Goal: Task Accomplishment & Management: Complete application form

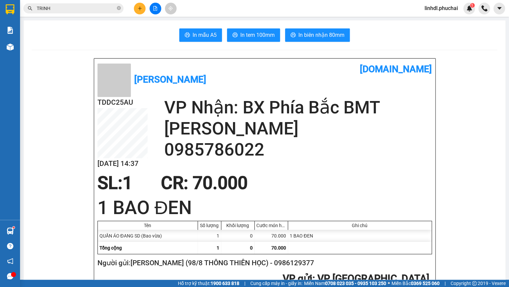
scroll to position [60, 0]
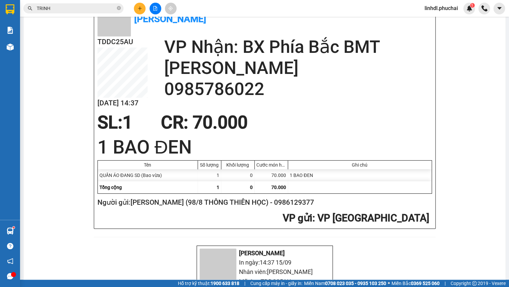
drag, startPoint x: 89, startPoint y: 8, endPoint x: 92, endPoint y: 8, distance: 3.4
click at [89, 8] on input "TRINH" at bounding box center [76, 8] width 79 height 7
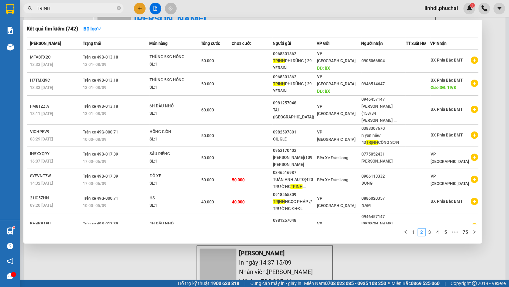
click at [143, 7] on div at bounding box center [254, 143] width 509 height 287
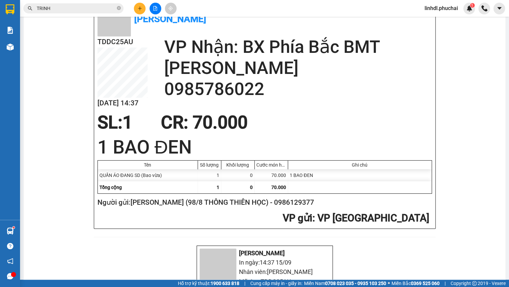
click at [138, 6] on icon "plus" at bounding box center [140, 8] width 5 height 5
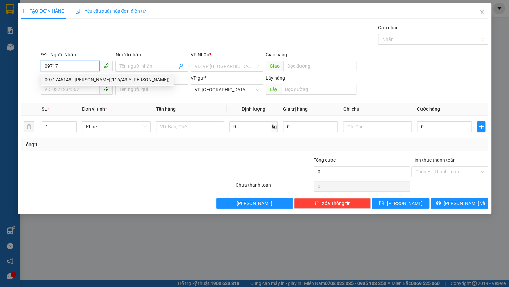
click at [86, 81] on div "0971746148 - NGUYỄN THỊ NGỌC KIỀU(116/43 Y MOAN)" at bounding box center [107, 79] width 125 height 7
type input "0971746148"
type input "NGUYỄN THỊ NGỌC KIỀU(116/43 Y MOAN)"
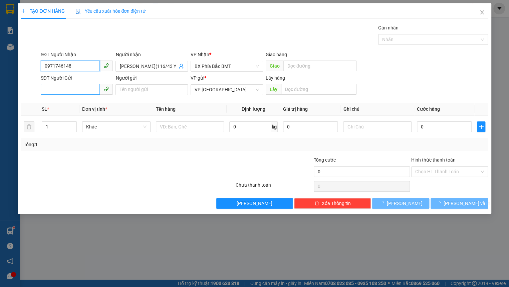
type input "60.000"
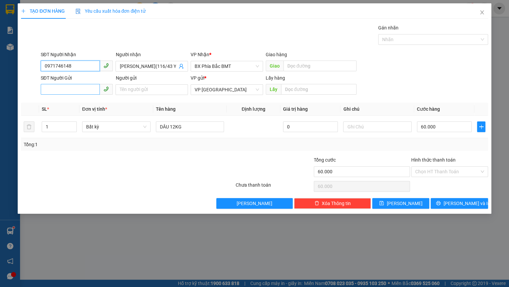
type input "0971746148"
click at [70, 90] on input "SĐT Người Gửi" at bounding box center [70, 89] width 59 height 11
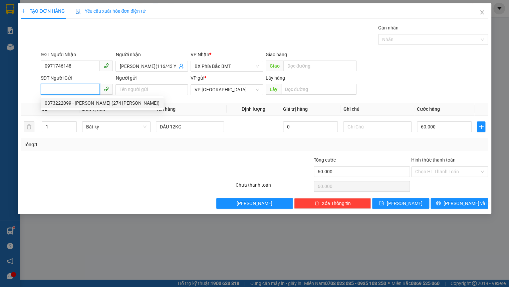
click at [80, 105] on div "0373222099 - NG THỊ NGỌC VÂN (274 PHÙ ĐỔNG)" at bounding box center [102, 102] width 115 height 7
type input "0373222099"
type input "NG THỊ NGỌC VÂN (274 PHÙ ĐỔNG)"
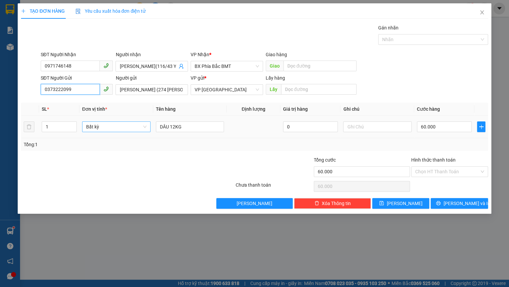
click at [121, 131] on span "Bất kỳ" at bounding box center [116, 127] width 60 height 10
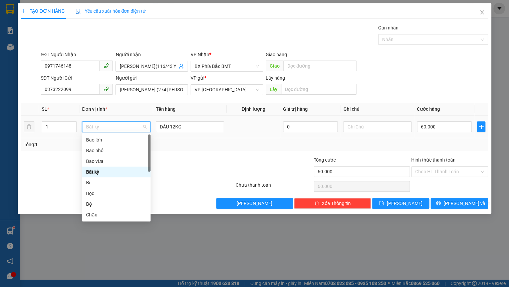
type input "t"
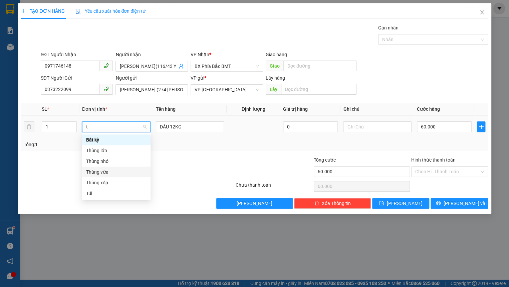
click at [122, 173] on div "Thùng vừa" at bounding box center [116, 171] width 60 height 7
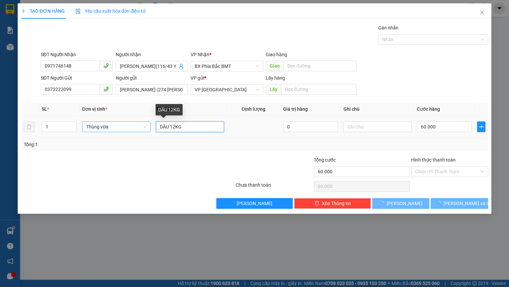
click at [189, 127] on input "DÂU 12KG" at bounding box center [190, 126] width 68 height 11
type input "0"
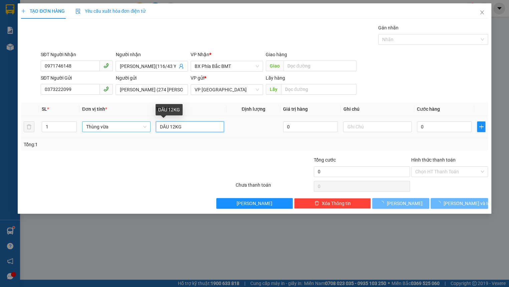
click at [189, 127] on input "DÂU 12KG" at bounding box center [190, 126] width 68 height 11
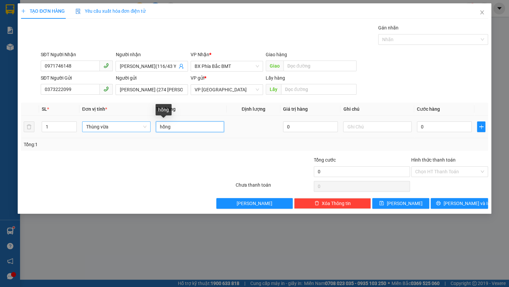
click at [192, 127] on input "hồng" at bounding box center [190, 126] width 68 height 11
type input "hồng giòn 20kg"
click at [424, 127] on input "0" at bounding box center [444, 126] width 55 height 11
type input "52"
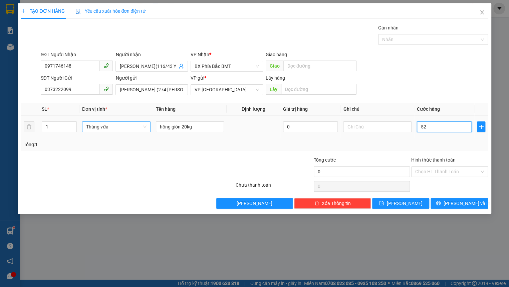
type input "52"
type input "520"
type input "5.200"
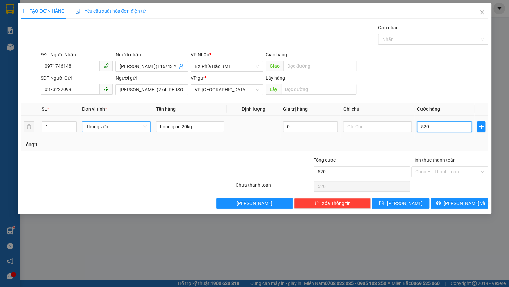
type input "5.200"
type input "520"
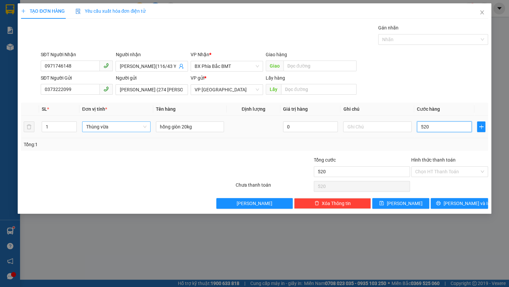
type input "52"
type input "5"
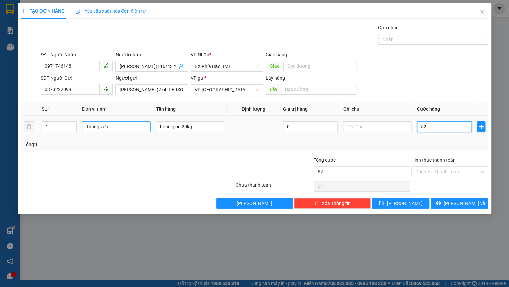
type input "5"
type input "0"
type input "5"
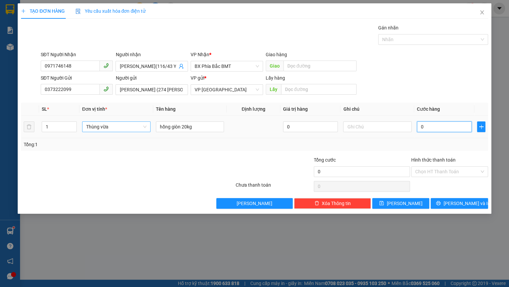
type input "5"
type input "05"
type input "50"
type input "050"
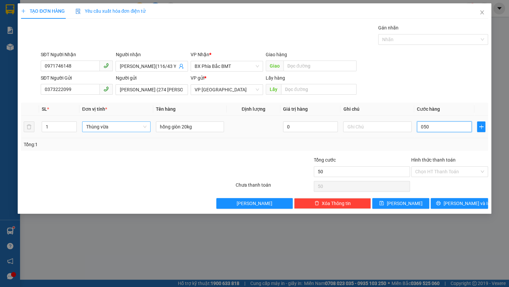
type input "500"
type input "0.500"
type input "5.000"
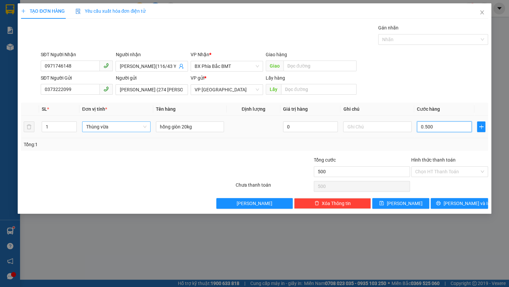
type input "05.000"
type input "50.000"
click at [467, 169] on input "Hình thức thanh toán" at bounding box center [447, 171] width 64 height 10
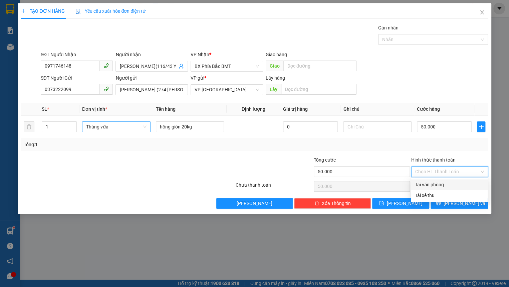
click at [442, 186] on div "Tại văn phòng" at bounding box center [449, 184] width 69 height 7
type input "0"
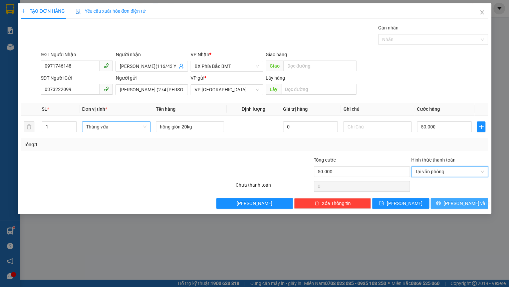
click at [438, 199] on button "[PERSON_NAME] và In" at bounding box center [459, 203] width 57 height 11
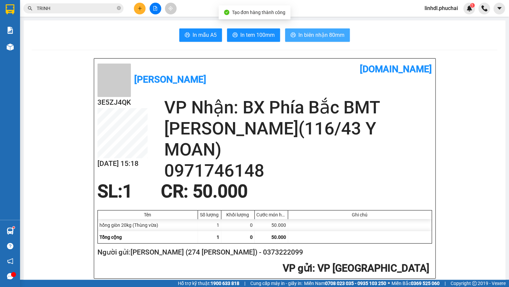
click at [309, 37] on span "In biên nhận 80mm" at bounding box center [322, 35] width 46 height 8
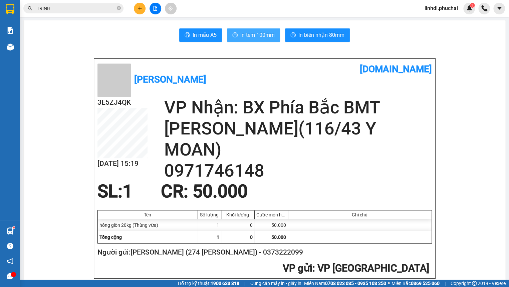
click at [247, 36] on span "In tem 100mm" at bounding box center [257, 35] width 34 height 8
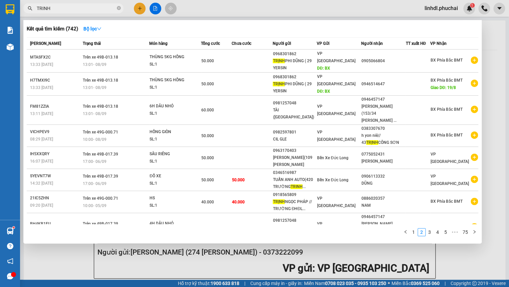
click at [68, 10] on input "TRINH" at bounding box center [76, 8] width 79 height 7
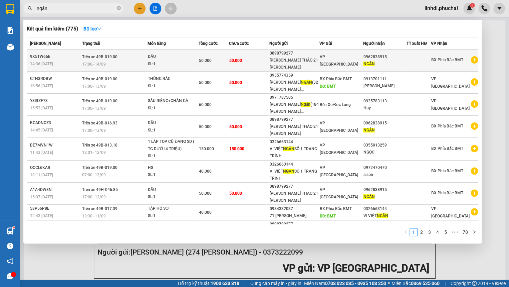
type input "ngân"
click at [216, 53] on td "50.000" at bounding box center [214, 60] width 30 height 22
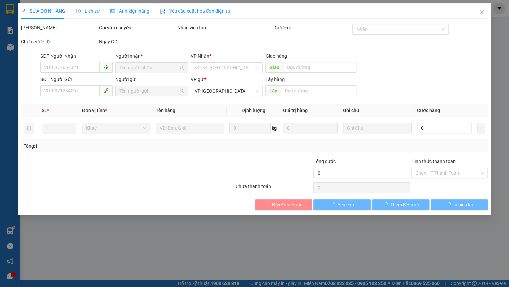
type input "0962838915"
type input "0898799277"
type input "50.000"
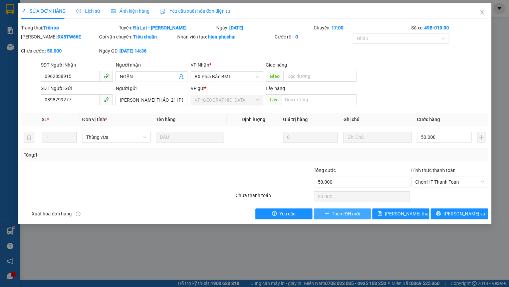
click at [344, 212] on span "Thêm ĐH mới" at bounding box center [346, 213] width 28 height 7
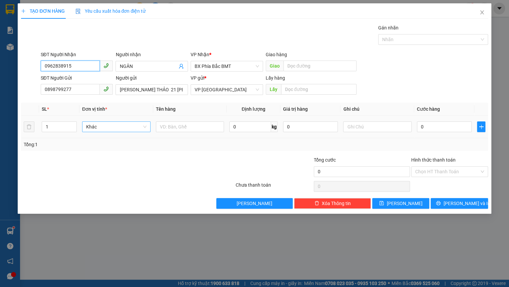
click at [110, 127] on span "Khác" at bounding box center [116, 127] width 60 height 10
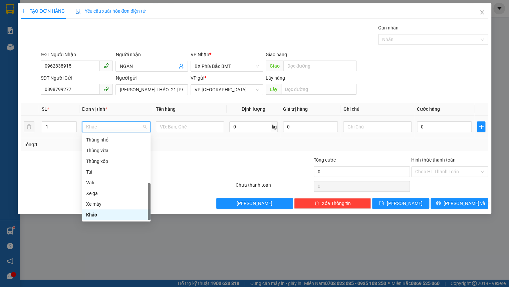
type input "t"
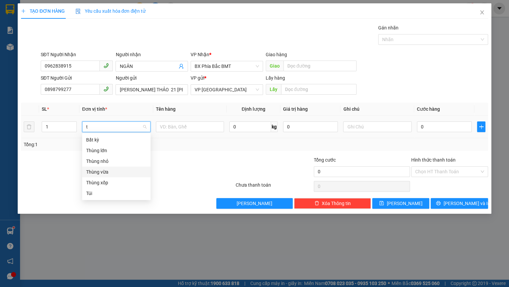
click at [113, 174] on div "Thùng vừa" at bounding box center [116, 171] width 60 height 7
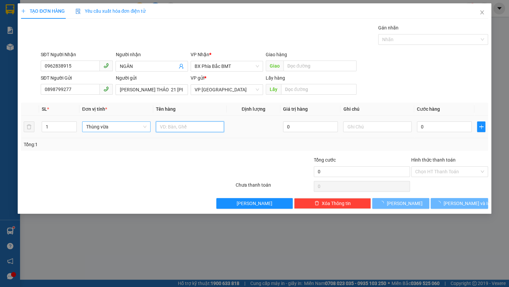
click at [169, 122] on input "text" at bounding box center [190, 126] width 68 height 11
type input "dâu"
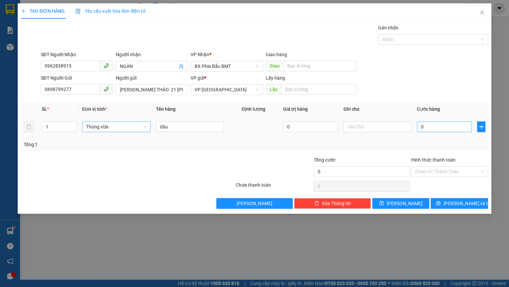
click at [431, 131] on div "0" at bounding box center [444, 126] width 55 height 13
click at [431, 127] on input "0" at bounding box center [444, 126] width 55 height 11
type input "5"
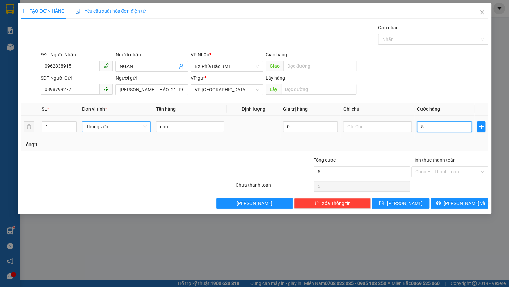
type input "50"
type input "500"
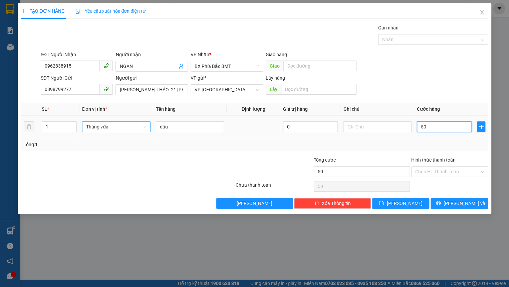
type input "500"
type input "5.000"
type input "50.000"
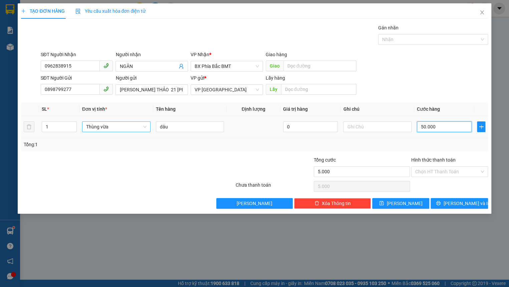
type input "50.000"
type input "500.000"
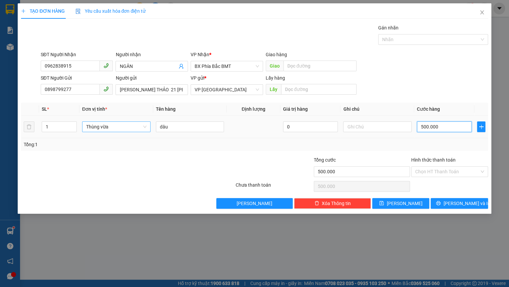
type input "50.000"
click at [441, 204] on icon "printer" at bounding box center [438, 202] width 5 height 5
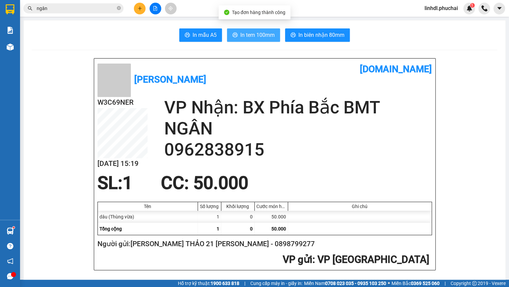
click at [254, 41] on button "In tem 100mm" at bounding box center [253, 34] width 53 height 13
click at [254, 35] on span "In tem 100mm" at bounding box center [257, 35] width 34 height 8
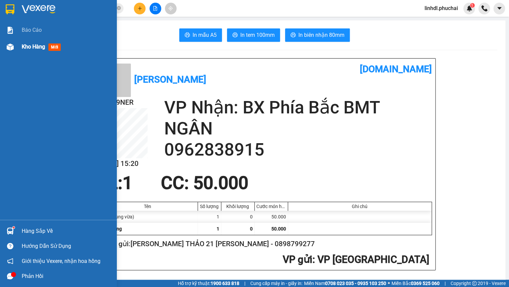
click at [20, 46] on div "Kho hàng mới" at bounding box center [58, 46] width 117 height 17
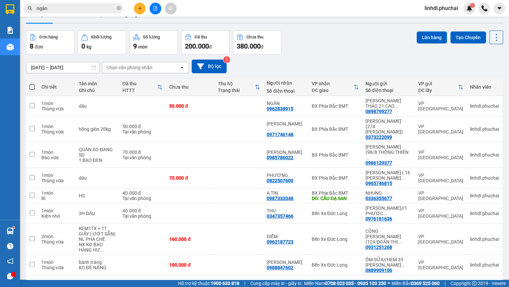
scroll to position [30, 0]
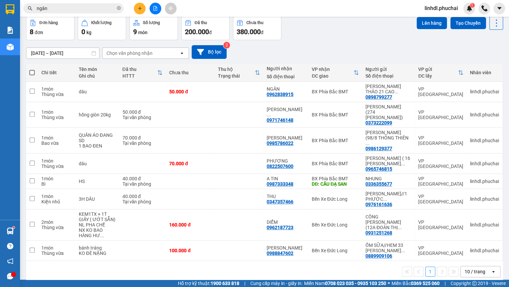
drag, startPoint x: 327, startPoint y: 54, endPoint x: 330, endPoint y: 57, distance: 4.5
click at [330, 57] on div "13/09/2025 – 15/09/2025 Press the down arrow key to interact with the calendar …" at bounding box center [264, 52] width 477 height 14
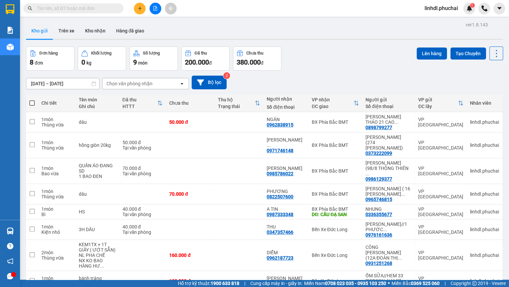
click at [141, 8] on icon "plus" at bounding box center [140, 8] width 5 height 5
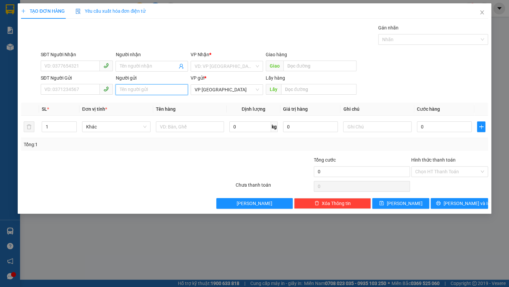
click at [134, 90] on input "Người gửi" at bounding box center [152, 89] width 72 height 11
type input "theo khách b7+8"
click at [302, 89] on input "text" at bounding box center [319, 89] width 76 height 11
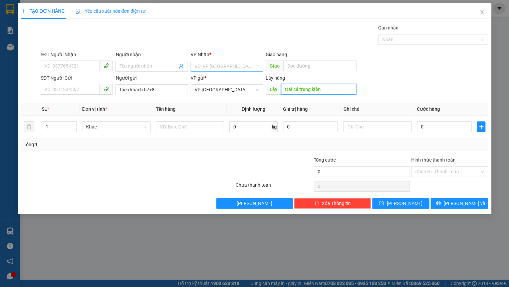
type input "trái cá trung kiên"
click at [227, 64] on input "search" at bounding box center [225, 66] width 60 height 10
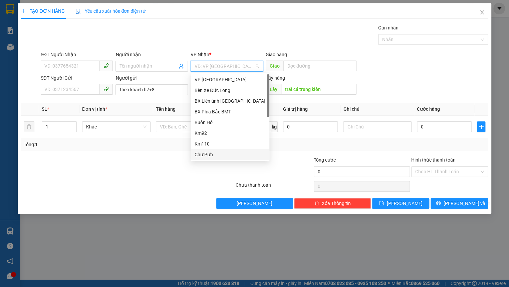
click at [227, 154] on div "Chư Pưh" at bounding box center [230, 154] width 71 height 7
click at [167, 128] on input "text" at bounding box center [190, 126] width 68 height 11
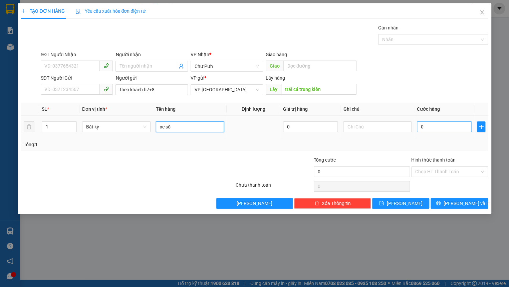
type input "xe số"
click at [450, 126] on input "0" at bounding box center [444, 126] width 55 height 11
type input "3"
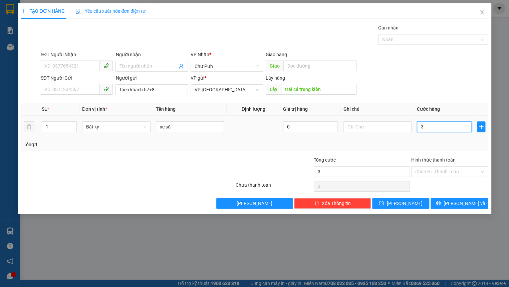
type input "35"
type input "350"
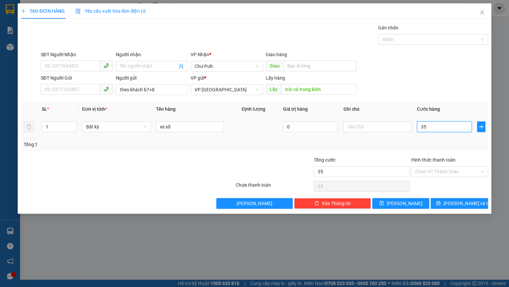
type input "350"
type input "3.500"
type input "35.000"
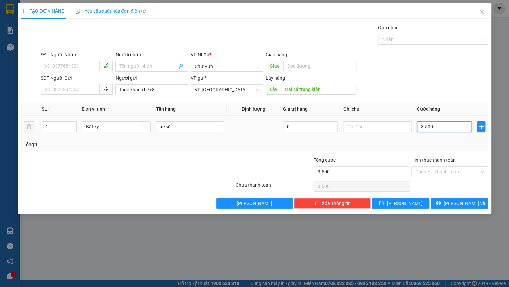
type input "35.000"
type input "350.000"
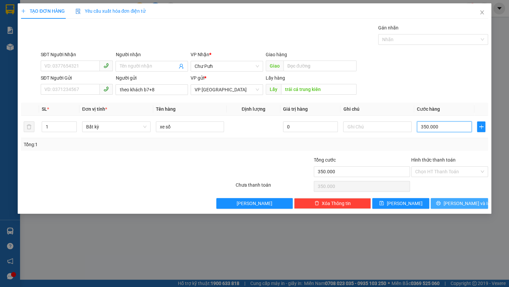
type input "350.000"
click at [455, 205] on span "[PERSON_NAME] và In" at bounding box center [466, 202] width 47 height 7
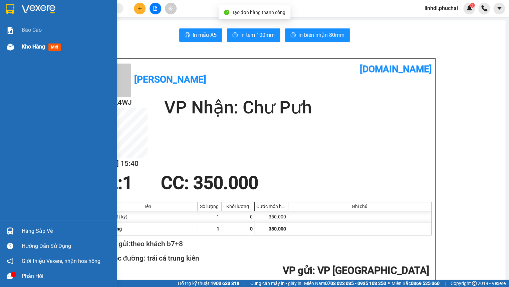
click at [15, 42] on div at bounding box center [10, 47] width 12 height 12
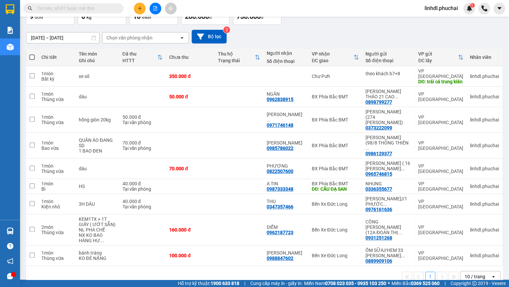
scroll to position [48, 0]
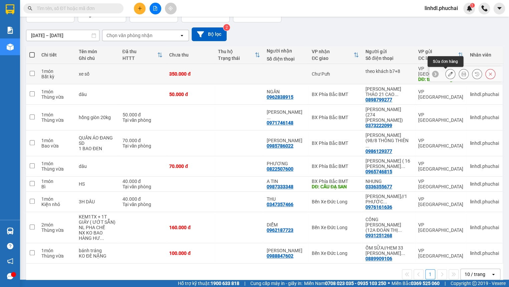
click at [448, 73] on icon at bounding box center [450, 73] width 5 height 5
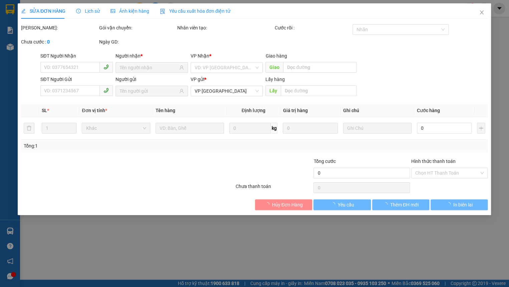
type input "trái cá trung kiên"
type input "350.000"
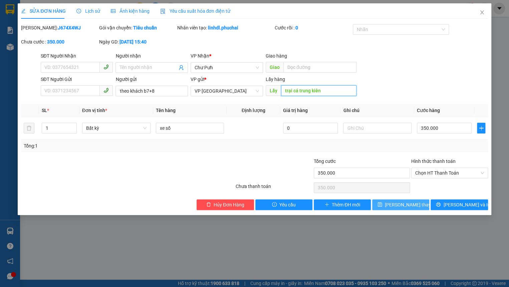
type input "trại cá trung kiên"
click at [403, 206] on span "Lưu thay đổi" at bounding box center [411, 204] width 53 height 7
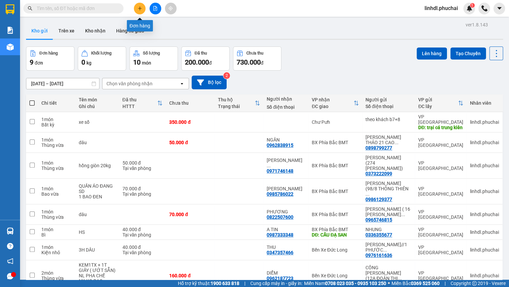
click at [139, 10] on icon "plus" at bounding box center [140, 8] width 5 height 5
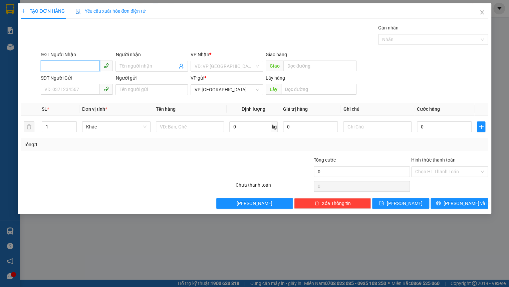
click at [74, 67] on input "SĐT Người Nhận" at bounding box center [70, 65] width 59 height 11
type input "0376764535"
click at [84, 68] on input "0376764535" at bounding box center [70, 65] width 59 height 11
click at [85, 80] on div "0376764535 - Phượng" at bounding box center [77, 79] width 64 height 7
type input "Phượng"
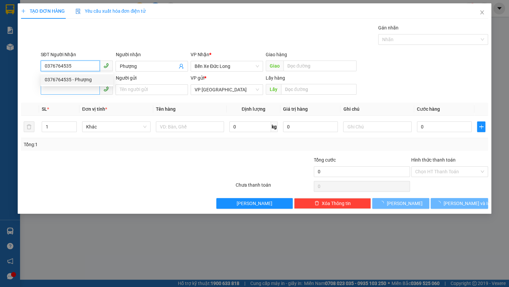
type input "50.000"
type input "0376764535"
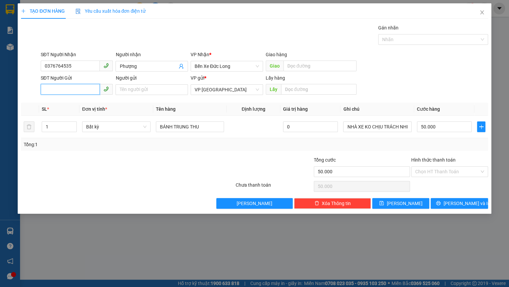
click at [78, 91] on input "SĐT Người Gửi" at bounding box center [70, 89] width 59 height 11
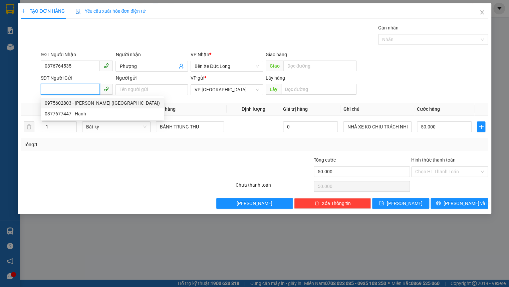
click at [87, 104] on div "0975602803 - PHẠM NGỌC THẠCH (LẠC DƯƠNG)" at bounding box center [102, 102] width 115 height 7
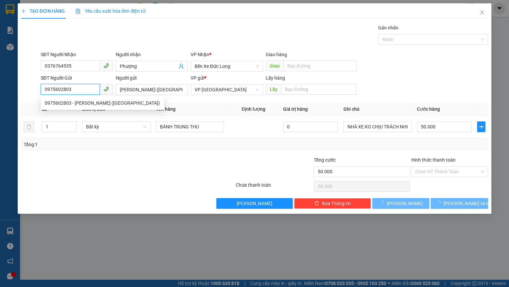
type input "0975602803"
type input "PHẠM NGỌC THẠCH (LẠC DƯƠNG)"
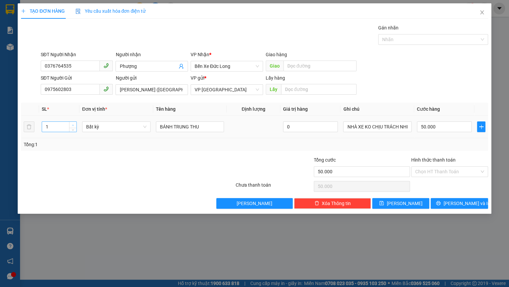
type input "2"
drag, startPoint x: 73, startPoint y: 124, endPoint x: 90, endPoint y: 124, distance: 16.4
click at [74, 124] on span "up" at bounding box center [73, 125] width 4 height 4
click at [102, 127] on span "Bất kỳ" at bounding box center [116, 127] width 60 height 10
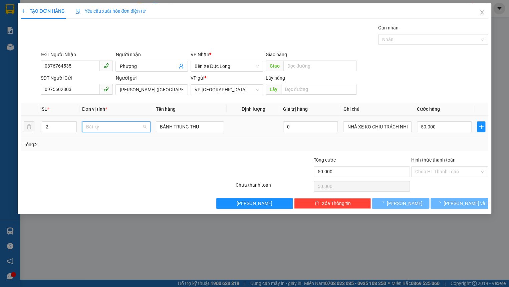
type input "0"
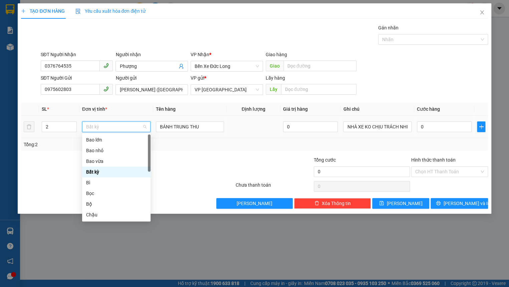
type input "t"
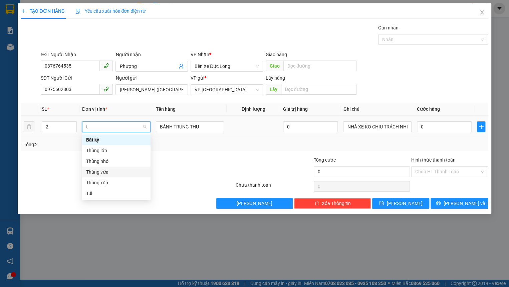
click at [114, 173] on div "Thùng vừa" at bounding box center [116, 171] width 60 height 7
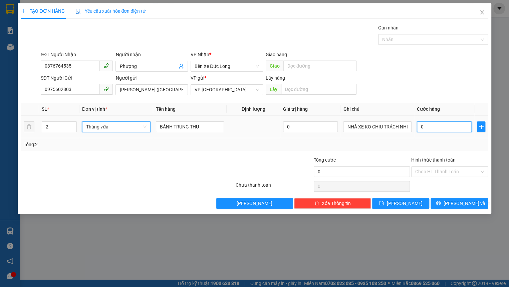
click at [434, 129] on input "0" at bounding box center [444, 126] width 55 height 11
type input "1"
type input "10"
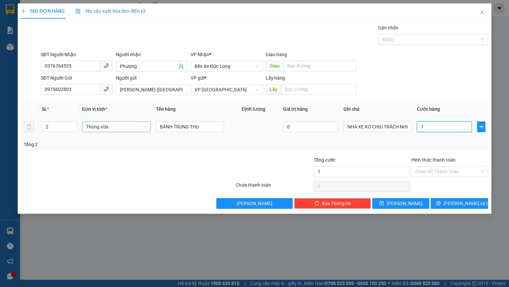
type input "10"
type input "100"
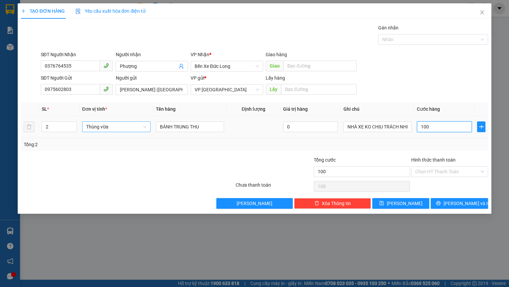
type input "1.000"
type input "10.000"
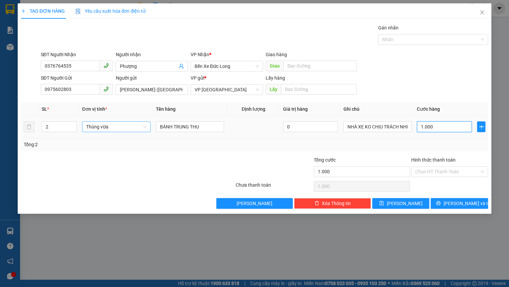
type input "10.000"
type input "100.000"
drag, startPoint x: 442, startPoint y: 173, endPoint x: 445, endPoint y: 177, distance: 5.1
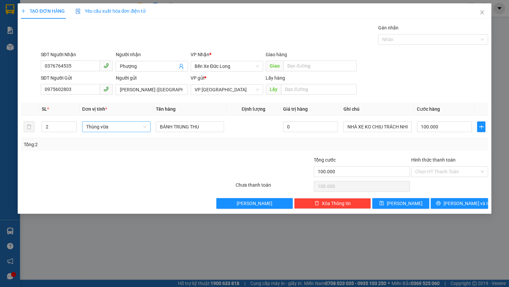
click at [443, 172] on input "Hình thức thanh toán" at bounding box center [447, 171] width 64 height 10
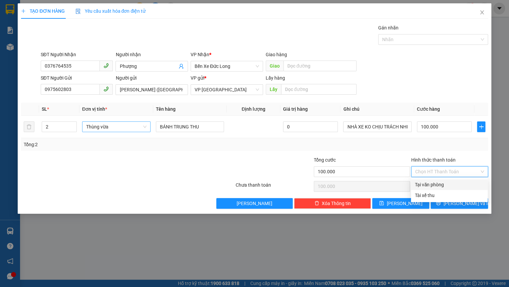
click at [443, 186] on div "Tại văn phòng" at bounding box center [449, 184] width 69 height 7
type input "0"
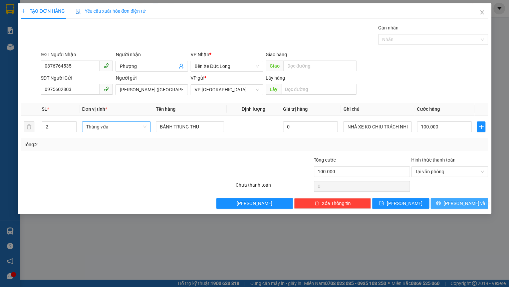
click at [443, 200] on button "[PERSON_NAME] và In" at bounding box center [459, 203] width 57 height 11
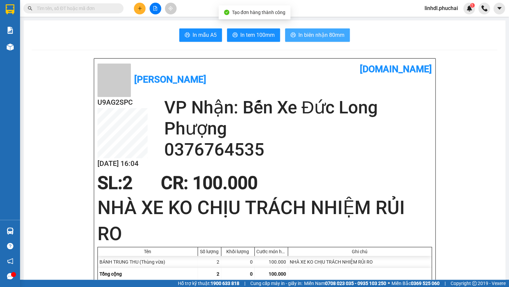
click at [306, 34] on span "In biên nhận 80mm" at bounding box center [322, 35] width 46 height 8
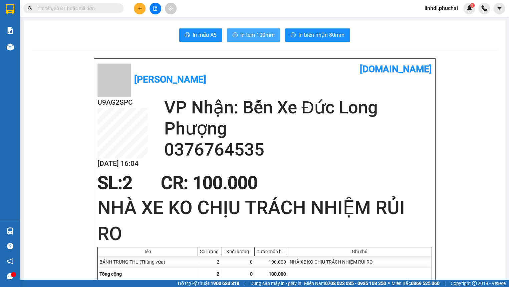
click at [260, 36] on span "In tem 100mm" at bounding box center [257, 35] width 34 height 8
click at [139, 8] on icon "plus" at bounding box center [140, 8] width 4 height 0
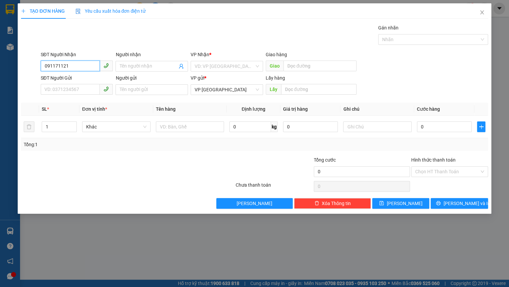
type input "0911711213"
click at [96, 65] on input "0911711213" at bounding box center [70, 65] width 59 height 11
click at [92, 80] on div "0911711213 - THANH THỨ" at bounding box center [77, 79] width 64 height 7
type input "THANH THỨ"
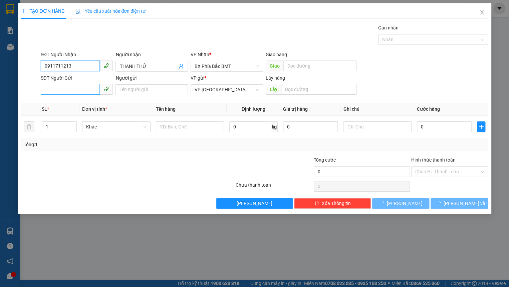
type input "0911711213"
click at [75, 86] on input "SĐT Người Gửi" at bounding box center [70, 89] width 59 height 11
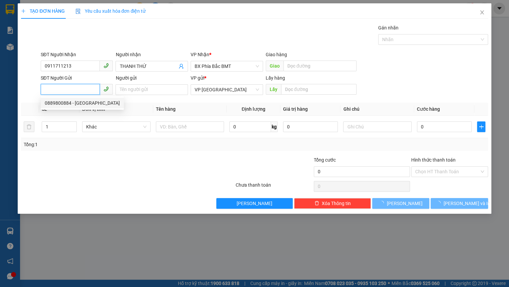
click at [80, 107] on div "0889800884 - QUỲNH GIANG" at bounding box center [82, 103] width 83 height 11
type input "0889800884"
type input "QUỲNH GIANG"
type input "70.000"
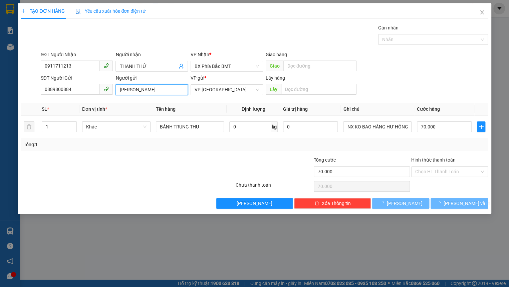
click at [164, 90] on input "QUỲNH GIANG" at bounding box center [152, 89] width 72 height 11
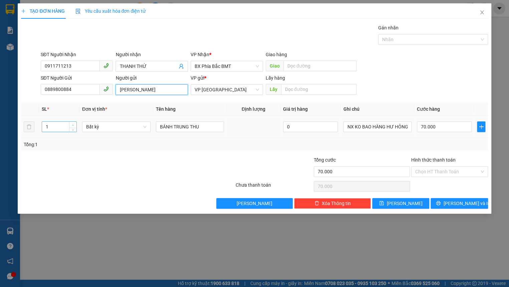
type input "QUỲNH GIANG hồ tuyền lâm"
click at [75, 124] on span "Increase Value" at bounding box center [72, 125] width 7 height 6
type input "5"
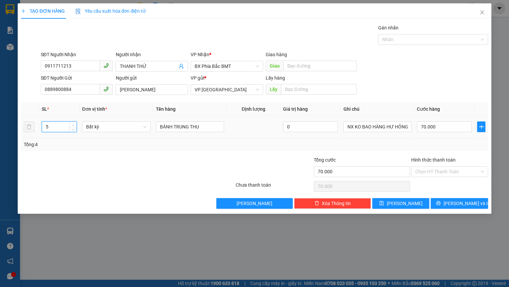
click at [75, 124] on span "Increase Value" at bounding box center [72, 125] width 7 height 6
click at [98, 124] on span "Bất kỳ" at bounding box center [116, 127] width 60 height 10
type input "0"
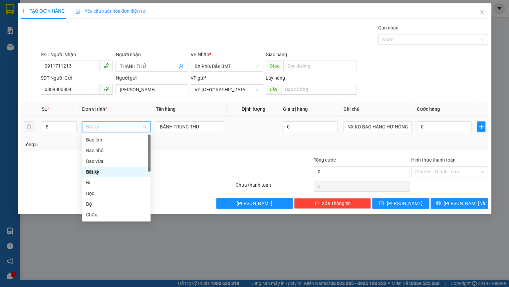
type input "t"
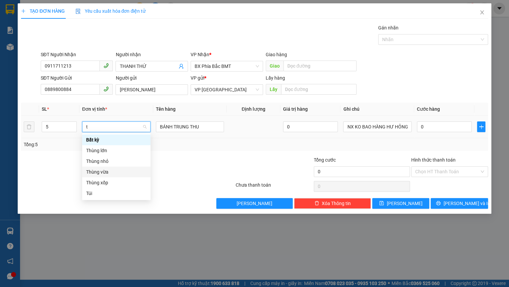
click at [120, 172] on div "Thùng vừa" at bounding box center [116, 171] width 60 height 7
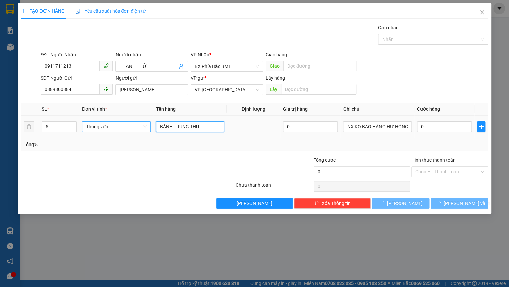
click at [207, 129] on input "BÁNH TRUNG THU" at bounding box center [190, 126] width 68 height 11
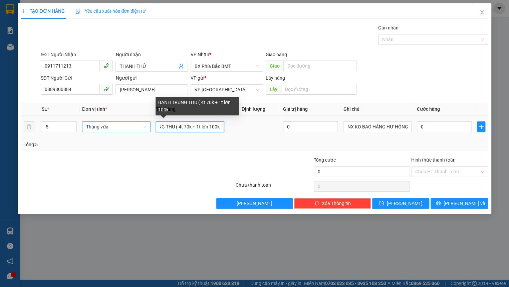
scroll to position [0, 26]
click at [182, 125] on input "BÁNH TRUNG THU ( 4t 70k + 1t lớn 100k)" at bounding box center [190, 126] width 68 height 11
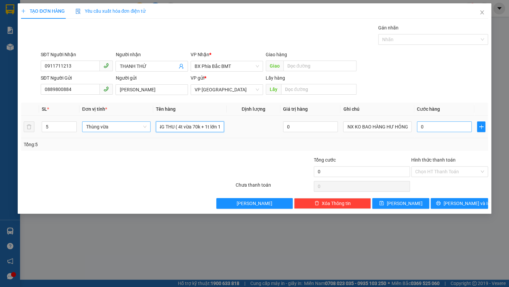
type input "BÁNH TRUNG THU ( 4t vừa 70k + 1t lớn 100k)"
click at [450, 130] on input "0" at bounding box center [444, 126] width 55 height 11
type input "3"
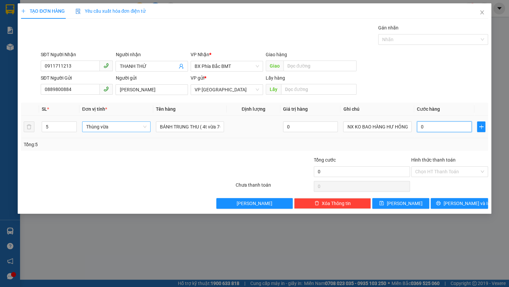
type input "3"
type input "38"
type input "380"
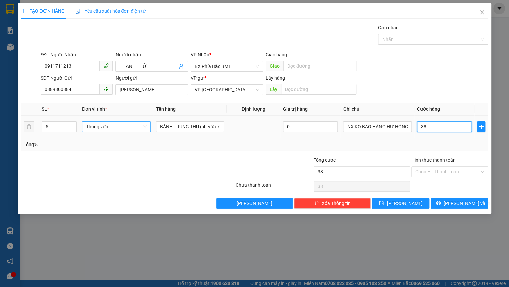
type input "380"
type input "3.800"
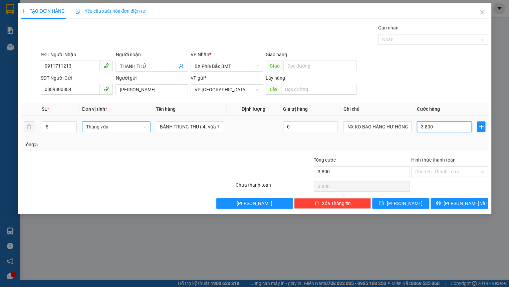
type input "38.000"
type input "380.000"
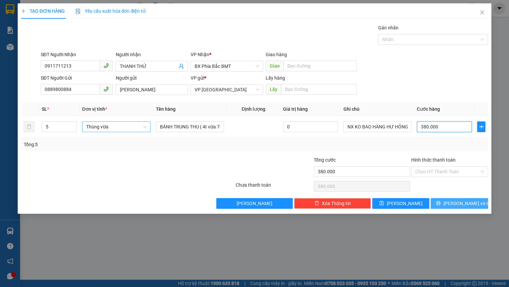
type input "380.000"
click at [441, 204] on icon "printer" at bounding box center [438, 202] width 5 height 5
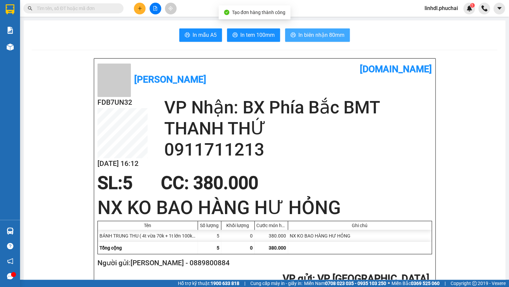
click at [326, 36] on span "In biên nhận 80mm" at bounding box center [322, 35] width 46 height 8
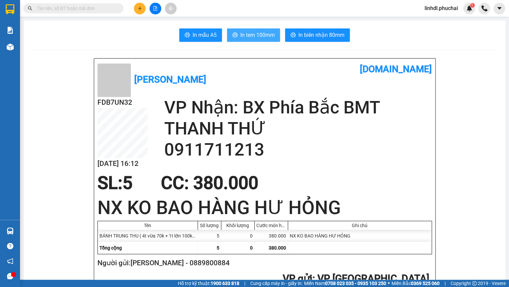
click at [231, 32] on button "In tem 100mm" at bounding box center [253, 34] width 53 height 13
click at [139, 7] on icon "plus" at bounding box center [140, 8] width 5 height 5
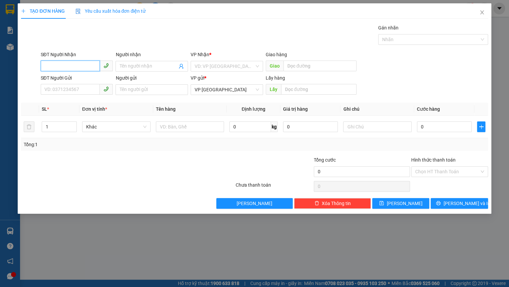
click at [74, 64] on input "SĐT Người Nhận" at bounding box center [70, 65] width 59 height 11
click at [84, 66] on input "03532666273" at bounding box center [70, 65] width 59 height 11
click at [84, 66] on input "0353666273" at bounding box center [70, 65] width 59 height 11
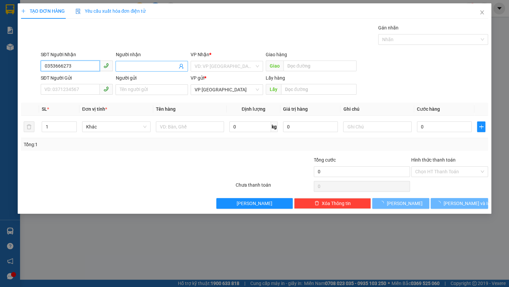
type input "0353666273"
click at [126, 67] on input "Người nhận" at bounding box center [149, 65] width 58 height 7
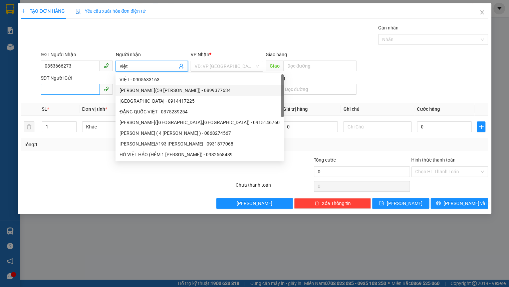
type input "việt"
click at [89, 87] on input "SĐT Người Gửi" at bounding box center [70, 89] width 59 height 11
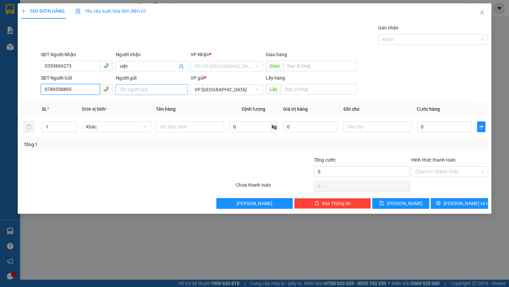
type input "0789558895"
click at [131, 90] on input "Người gửi" at bounding box center [152, 89] width 72 height 11
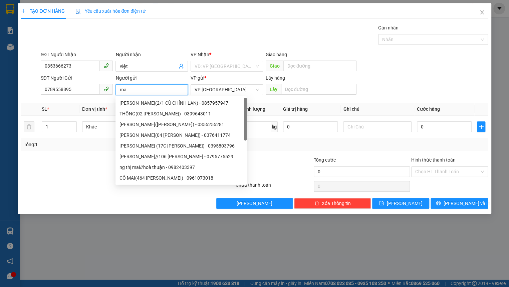
type input "m"
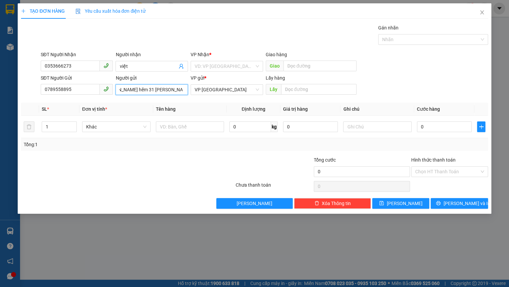
scroll to position [0, 19]
type input "nguyễn thị mai hẽm 31 nguyễn an ninh"
click at [215, 67] on input "search" at bounding box center [225, 66] width 60 height 10
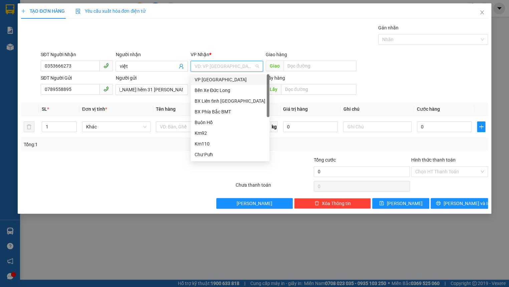
scroll to position [0, 0]
click at [232, 92] on div "Bến Xe Đức Long" at bounding box center [230, 89] width 71 height 7
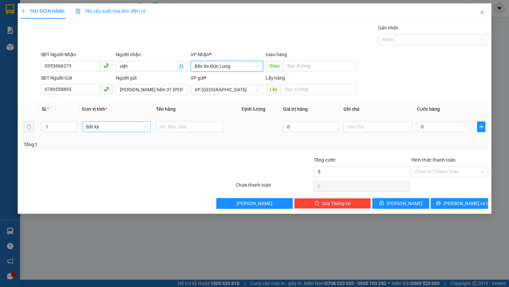
click at [115, 130] on span "Bất kỳ" at bounding box center [116, 127] width 60 height 10
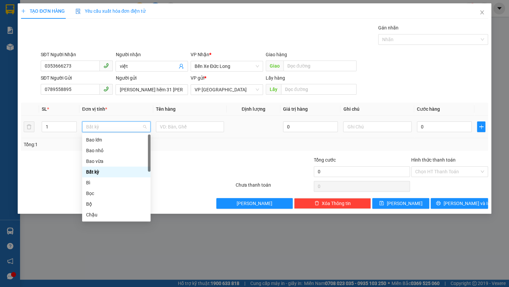
type input "b"
click at [102, 179] on div "Bì" at bounding box center [116, 182] width 60 height 7
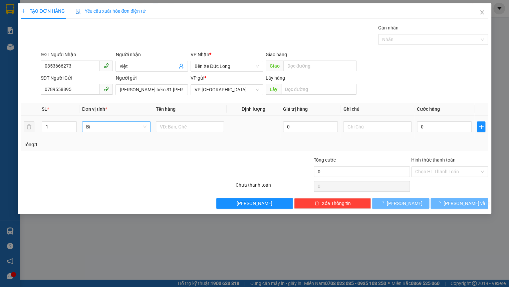
click at [173, 120] on div at bounding box center [190, 126] width 68 height 13
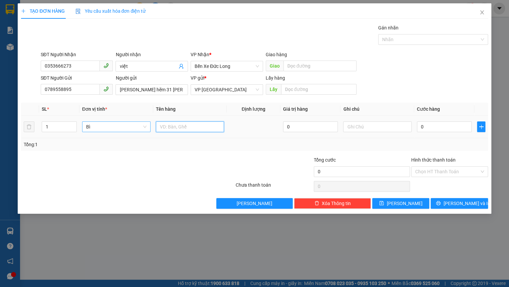
click at [169, 125] on input "text" at bounding box center [190, 126] width 68 height 11
type input "giấy tờ"
click at [426, 126] on input "0" at bounding box center [444, 126] width 55 height 11
type input "5"
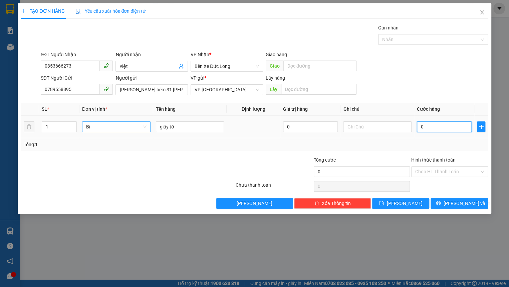
type input "5"
type input "50"
type input "500"
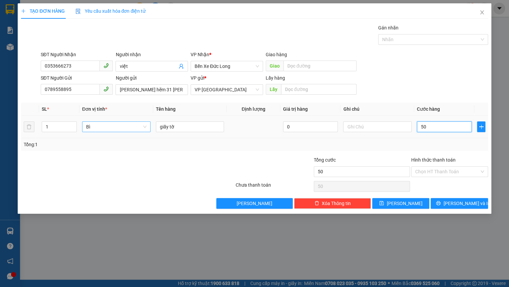
type input "500"
type input "5.000"
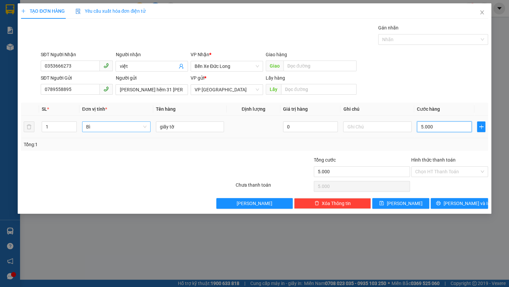
type input "50.000"
click at [454, 170] on input "Hình thức thanh toán" at bounding box center [447, 171] width 64 height 10
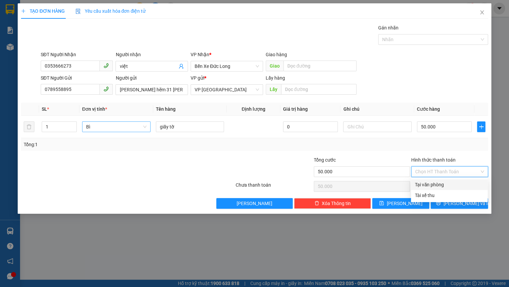
click at [445, 183] on div "Tại văn phòng" at bounding box center [449, 184] width 69 height 7
type input "0"
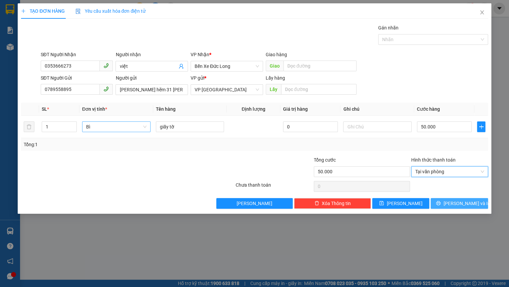
click at [452, 202] on button "[PERSON_NAME] và In" at bounding box center [459, 203] width 57 height 11
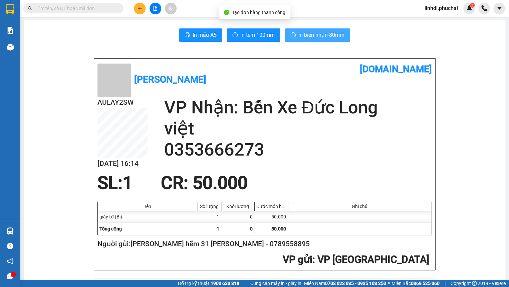
click at [322, 36] on span "In biên nhận 80mm" at bounding box center [322, 35] width 46 height 8
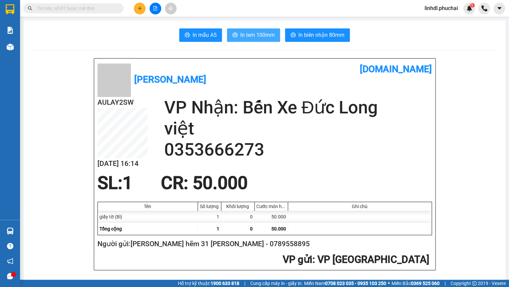
click at [240, 38] on span "In tem 100mm" at bounding box center [257, 35] width 34 height 8
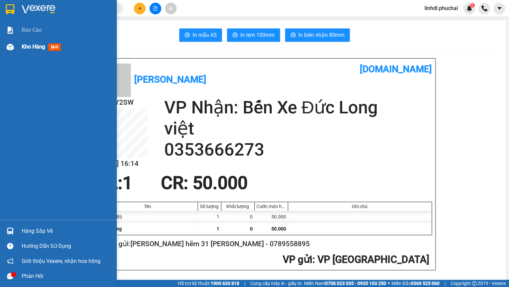
click at [4, 48] on div at bounding box center [10, 47] width 12 height 12
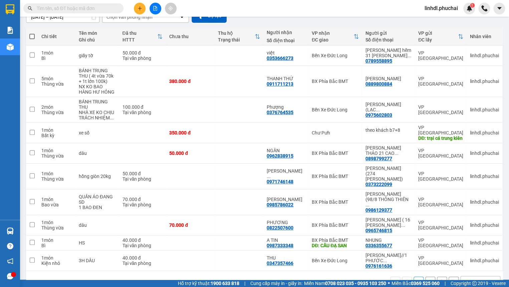
scroll to position [73, 0]
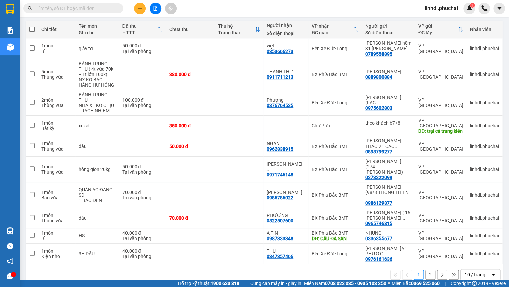
click at [429, 269] on button "2" at bounding box center [430, 274] width 10 height 10
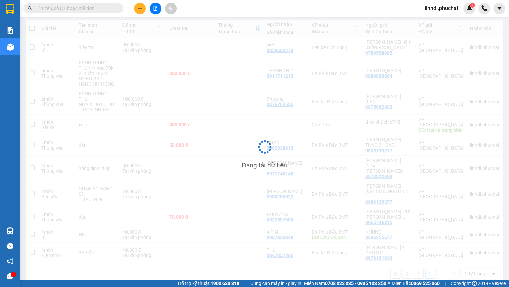
scroll to position [30, 0]
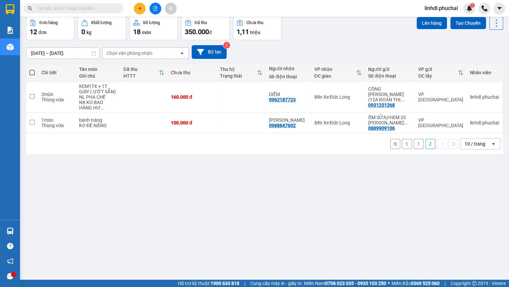
click at [416, 143] on button "1" at bounding box center [419, 144] width 10 height 10
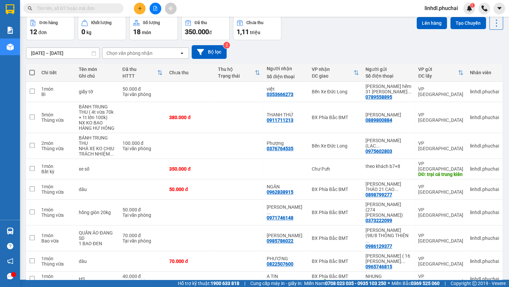
click at [138, 10] on icon "plus" at bounding box center [140, 8] width 5 height 5
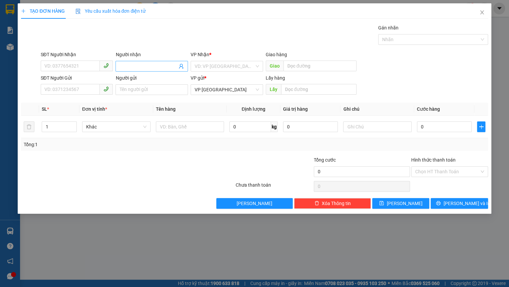
click at [134, 63] on input "Người nhận" at bounding box center [149, 65] width 58 height 7
type input "nhí"
drag, startPoint x: 200, startPoint y: 67, endPoint x: 206, endPoint y: 64, distance: 7.0
click at [200, 67] on input "search" at bounding box center [225, 66] width 60 height 10
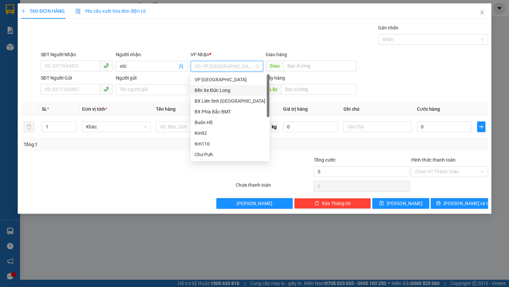
click at [230, 92] on div "Bến Xe Đức Long" at bounding box center [230, 89] width 71 height 7
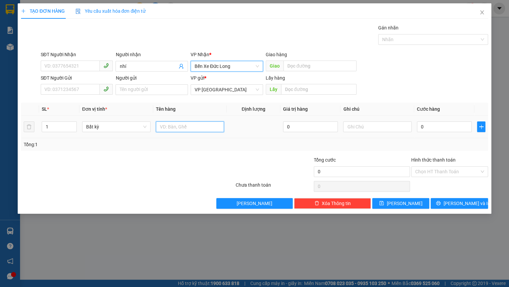
click at [168, 126] on input "text" at bounding box center [190, 126] width 68 height 11
type input "1 lốc máy"
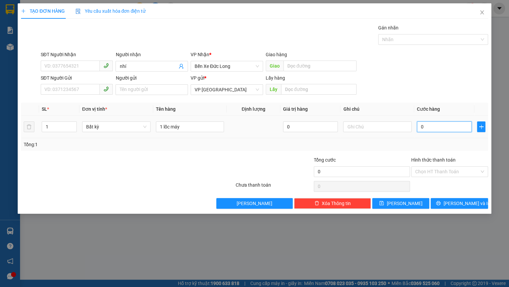
click at [447, 125] on input "0" at bounding box center [444, 126] width 55 height 11
type input "2"
type input "20"
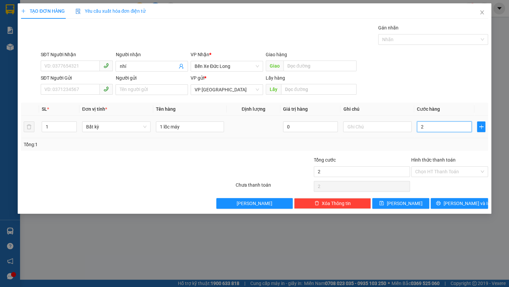
type input "20"
type input "200"
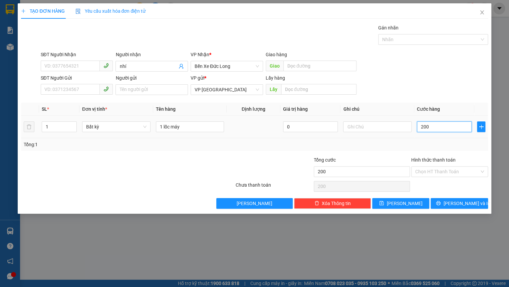
type input "2.000"
type input "20.000"
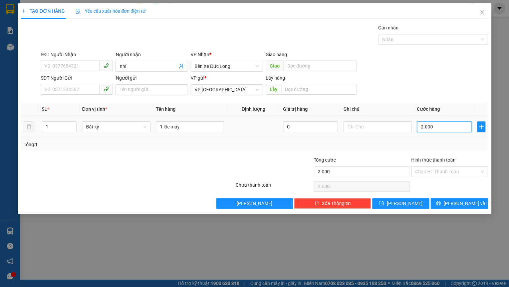
type input "20.000"
type input "200.000"
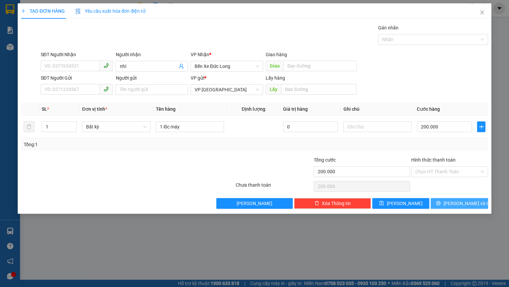
click at [457, 200] on span "[PERSON_NAME] và In" at bounding box center [466, 202] width 47 height 7
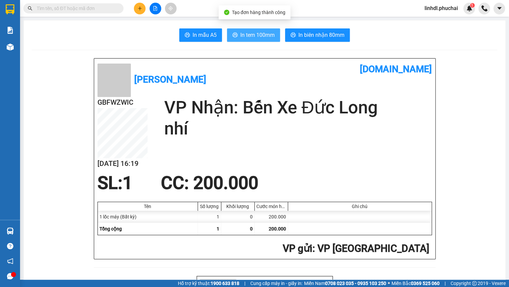
click at [267, 34] on span "In tem 100mm" at bounding box center [257, 35] width 34 height 8
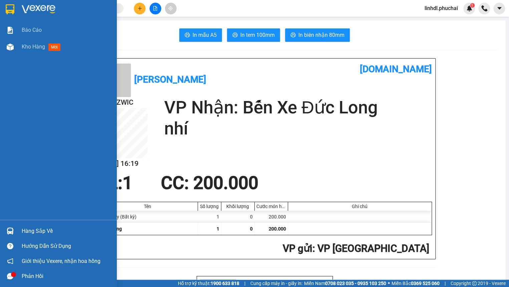
click at [12, 48] on img at bounding box center [10, 46] width 7 height 7
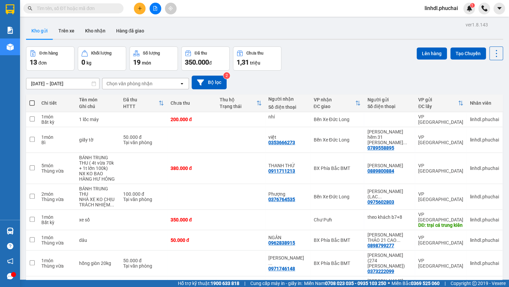
click at [309, 55] on div "Đơn hàng 13 đơn Khối lượng 0 kg Số lượng 19 món Đã thu 350.000 đ Chưa thu 1,31 …" at bounding box center [264, 58] width 477 height 24
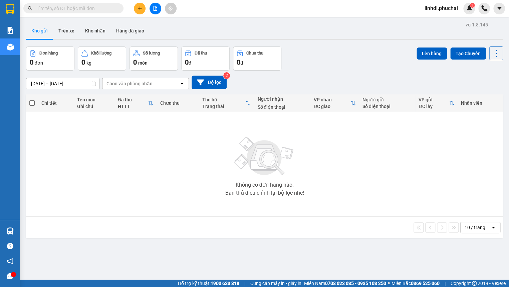
click at [124, 194] on div "Không có đơn hàng nào. Bạn thử điều chỉnh lại bộ lọc nhé!" at bounding box center [264, 164] width 471 height 100
click at [141, 12] on button at bounding box center [140, 9] width 12 height 12
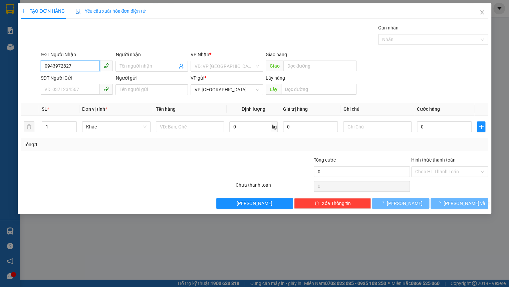
click at [75, 70] on input "0943972827" at bounding box center [70, 65] width 59 height 11
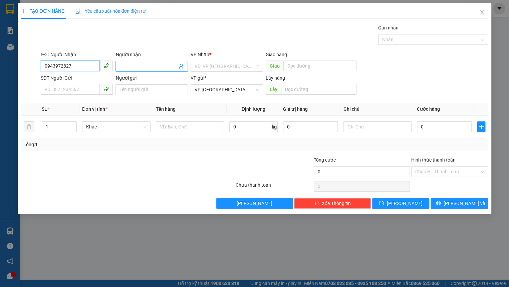
type input "0943972827"
click at [116, 68] on span at bounding box center [152, 66] width 72 height 11
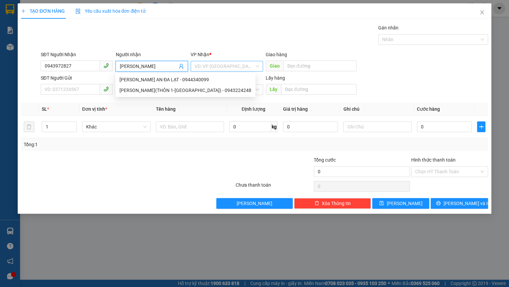
type input "[PERSON_NAME]"
drag, startPoint x: 204, startPoint y: 68, endPoint x: 234, endPoint y: 67, distance: 29.7
click at [205, 68] on input "search" at bounding box center [225, 66] width 60 height 10
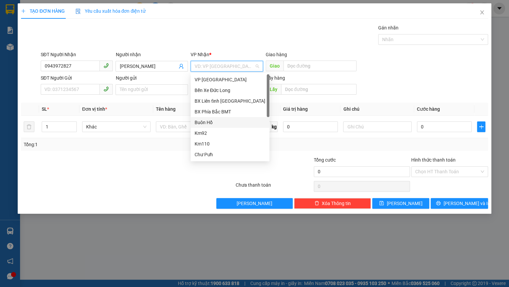
click at [217, 125] on div "Buôn Hồ" at bounding box center [230, 122] width 71 height 7
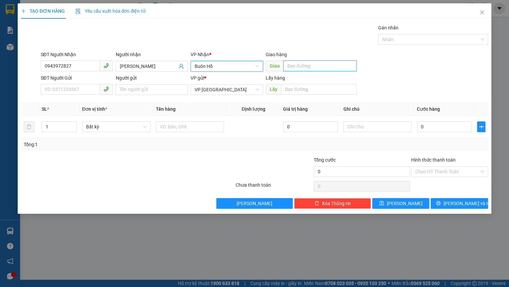
click at [299, 65] on input "text" at bounding box center [320, 65] width 73 height 11
type input "K"
type input "N3 CO REC"
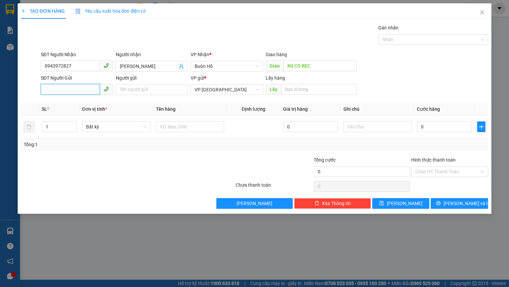
click at [58, 88] on input "SĐT Người Gửi" at bounding box center [70, 89] width 59 height 11
type input "0387773595"
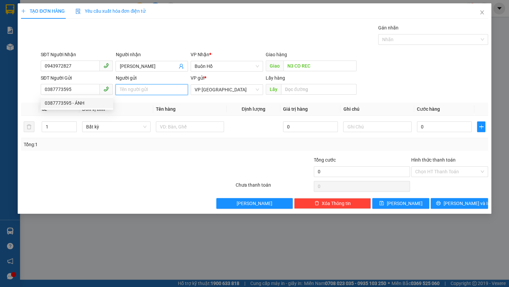
click at [138, 90] on input "Người gửi" at bounding box center [152, 89] width 72 height 11
click at [101, 127] on span "Bất kỳ" at bounding box center [116, 127] width 60 height 10
type input "[PERSON_NAME] 68 PHƯỚC THÀNH"
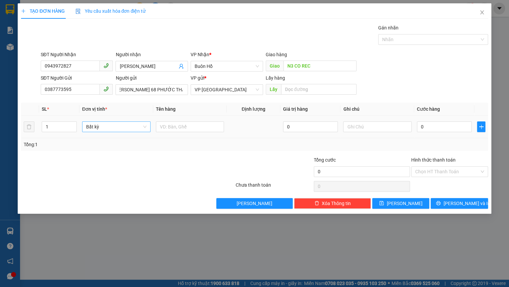
scroll to position [0, 0]
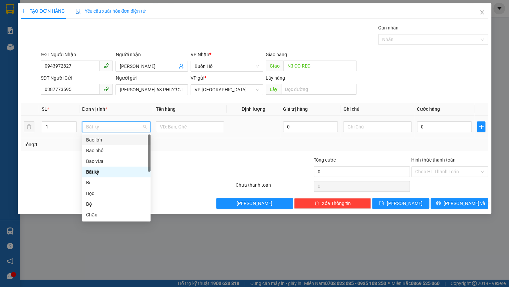
drag, startPoint x: 72, startPoint y: 124, endPoint x: 107, endPoint y: 124, distance: 34.1
click at [73, 124] on icon "up" at bounding box center [73, 124] width 2 height 2
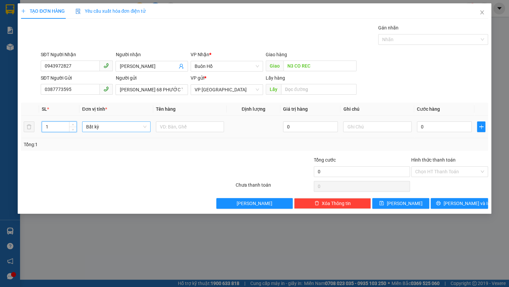
click at [107, 124] on span "Bất kỳ" at bounding box center [116, 127] width 60 height 10
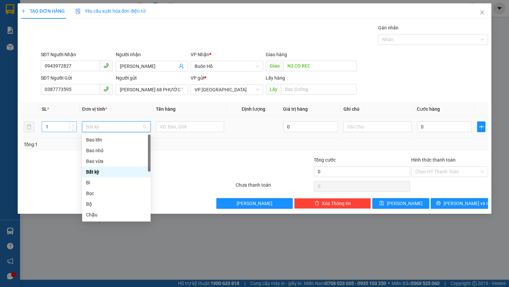
click at [74, 124] on icon "up" at bounding box center [73, 125] width 2 height 2
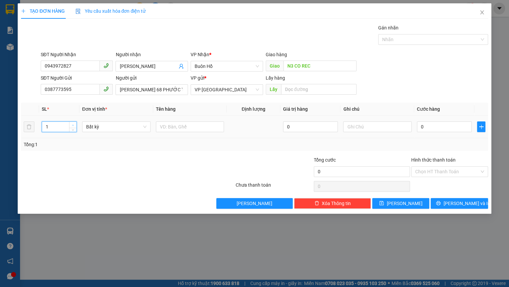
type input "2"
click at [74, 124] on icon "up" at bounding box center [73, 125] width 2 height 2
click at [108, 124] on span "Bất kỳ" at bounding box center [116, 127] width 60 height 10
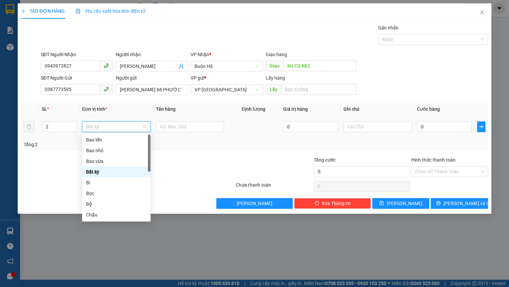
type input "M"
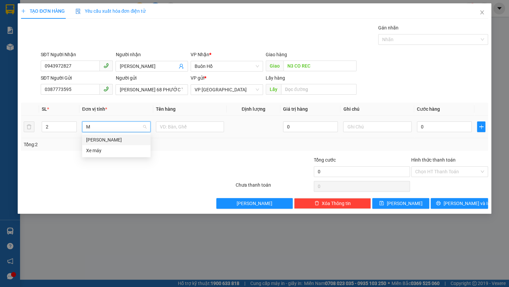
drag, startPoint x: 116, startPoint y: 139, endPoint x: 142, endPoint y: 139, distance: 26.4
click at [116, 139] on div "[PERSON_NAME]" at bounding box center [116, 139] width 60 height 7
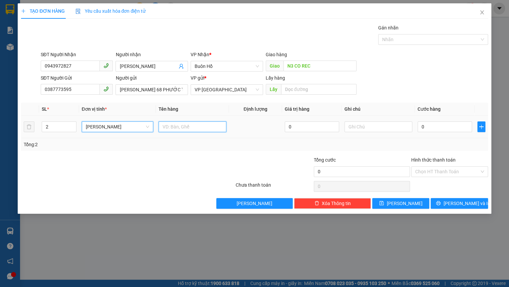
click at [172, 127] on input "text" at bounding box center [193, 126] width 68 height 11
type input "1TX CÀ CHUA+ 1 CỤC RAU PARO 20KG"
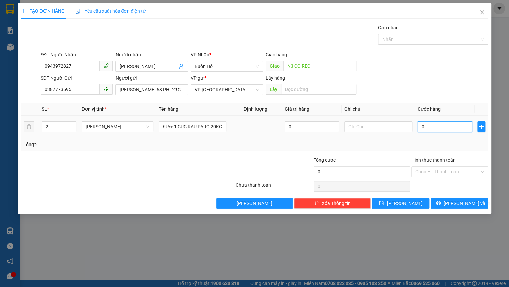
click at [430, 129] on input "0" at bounding box center [445, 126] width 54 height 11
type input "8"
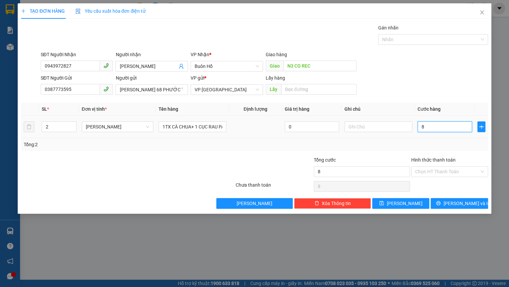
type input "80"
type input "800"
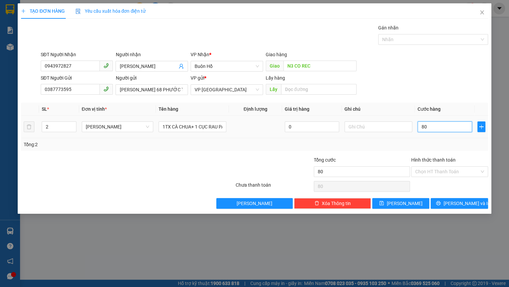
type input "800"
type input "80"
type input "8"
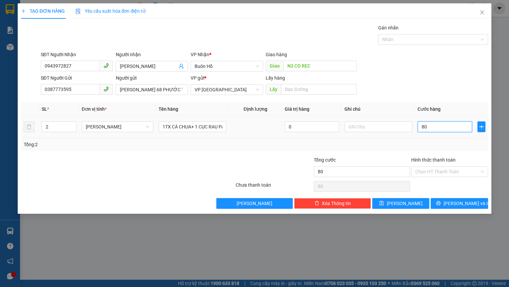
type input "8"
type input "0"
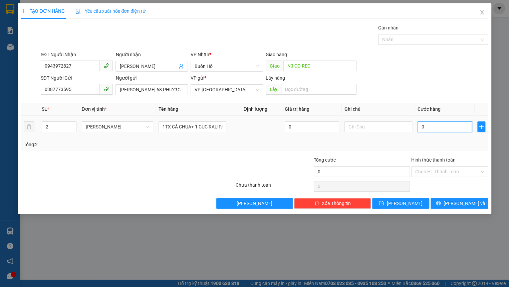
type input "09"
type input "9"
type input "090"
type input "90"
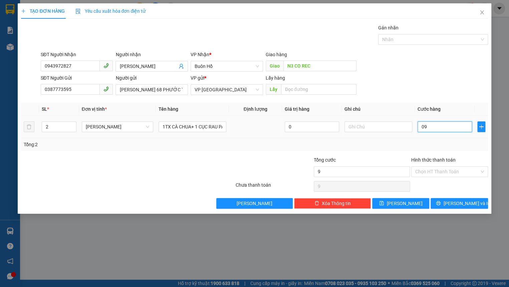
type input "90"
type input "0.900"
type input "900"
type input "09.000"
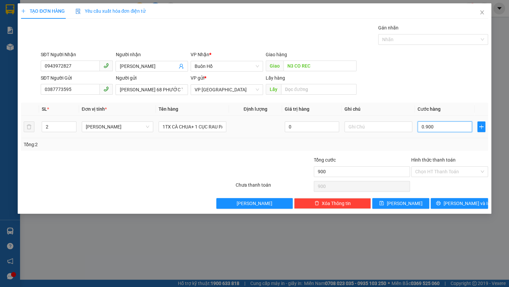
type input "9.000"
type input "090.000"
type input "90.000"
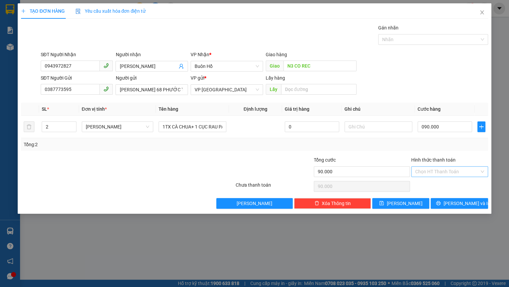
type input "90.000"
drag, startPoint x: 440, startPoint y: 172, endPoint x: 437, endPoint y: 177, distance: 5.1
click at [440, 172] on input "Hình thức thanh toán" at bounding box center [447, 171] width 64 height 10
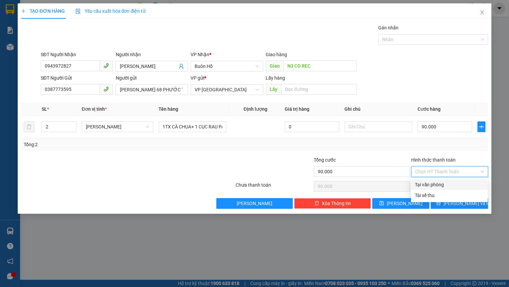
click at [427, 184] on div "Tại văn phòng" at bounding box center [449, 184] width 69 height 7
type input "0"
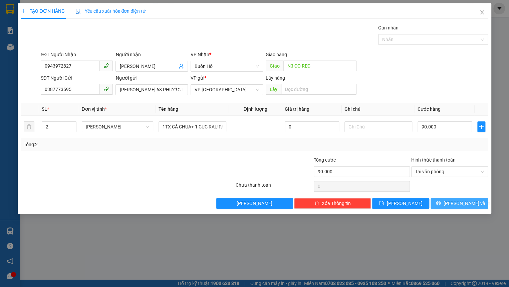
click at [445, 201] on button "[PERSON_NAME] và In" at bounding box center [459, 203] width 57 height 11
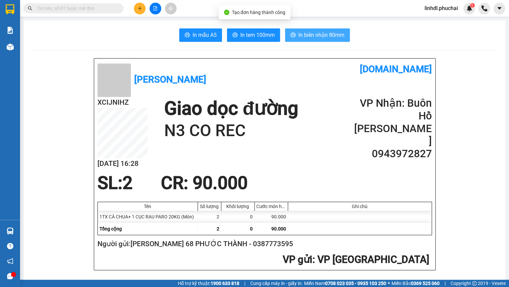
click at [318, 36] on span "In biên nhận 80mm" at bounding box center [322, 35] width 46 height 8
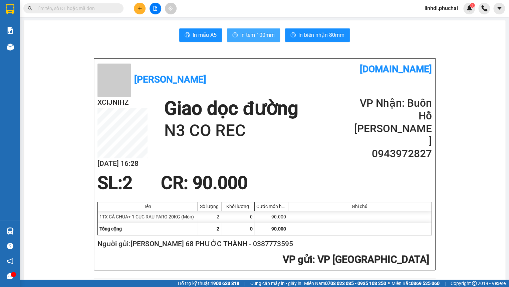
click at [252, 32] on span "In tem 100mm" at bounding box center [257, 35] width 34 height 8
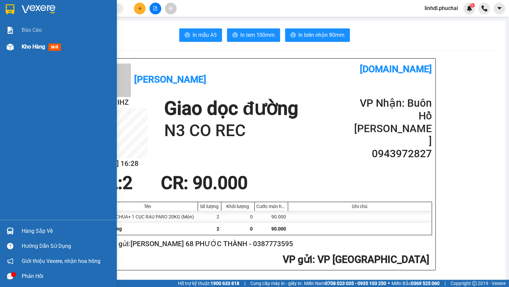
click at [3, 54] on div "Kho hàng mới" at bounding box center [58, 46] width 117 height 17
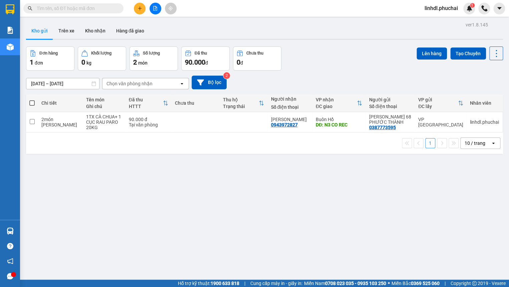
click at [137, 12] on button at bounding box center [140, 9] width 12 height 12
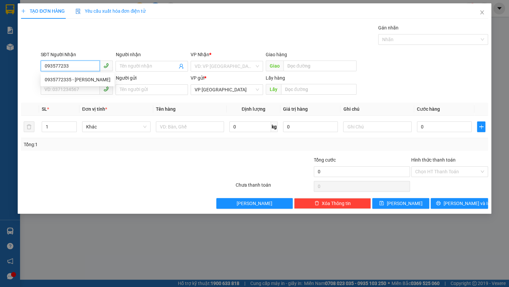
type input "0935772335"
click at [92, 83] on div "0935772335 - [PERSON_NAME]" at bounding box center [78, 79] width 66 height 7
type input "[PERSON_NAME]"
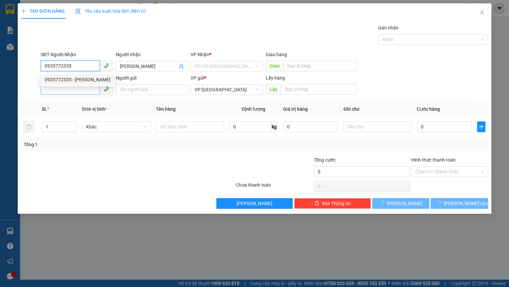
type input "100.000"
type input "0935772335"
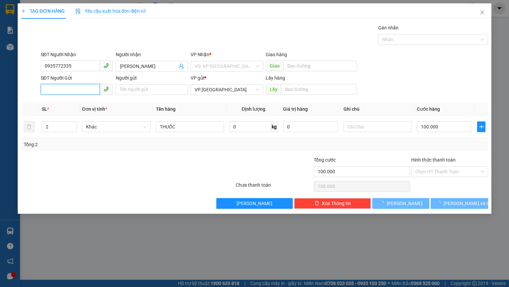
click at [72, 87] on input "SĐT Người Gửi" at bounding box center [70, 89] width 59 height 11
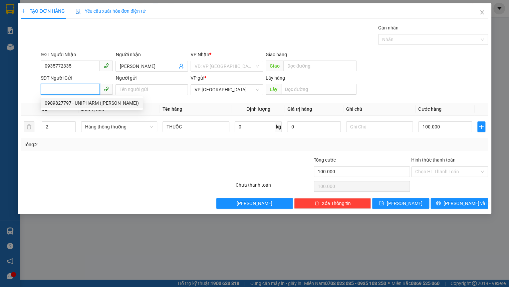
click at [73, 102] on div "0989827797 - UNIPHARM ([PERSON_NAME])" at bounding box center [92, 102] width 94 height 7
type input "0989827797"
type input "UNIPHARM ([PERSON_NAME])"
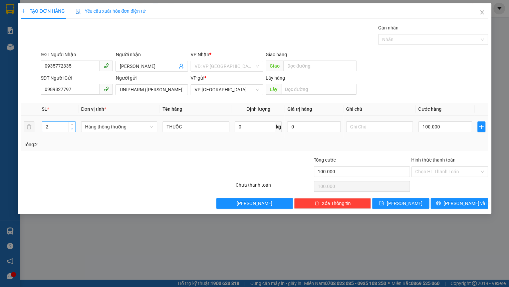
type input "1"
drag, startPoint x: 71, startPoint y: 129, endPoint x: 88, endPoint y: 128, distance: 17.4
click at [71, 128] on icon "down" at bounding box center [72, 129] width 2 height 2
click at [104, 128] on span "Hàng thông thường" at bounding box center [119, 127] width 68 height 10
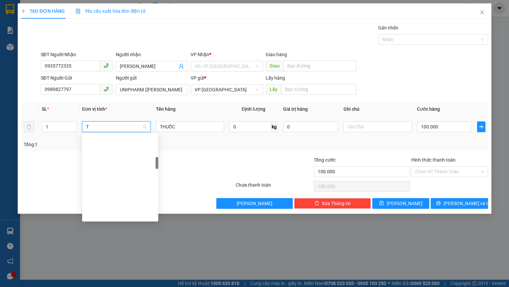
scroll to position [168, 0]
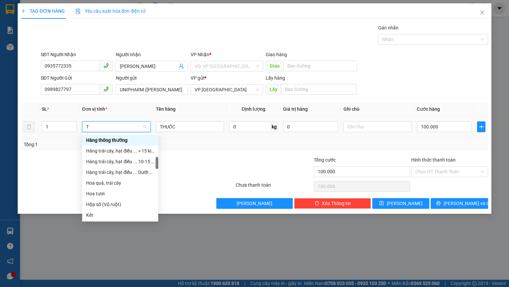
type input "T"
click at [242, 58] on div "VP Nhận *" at bounding box center [227, 54] width 72 height 7
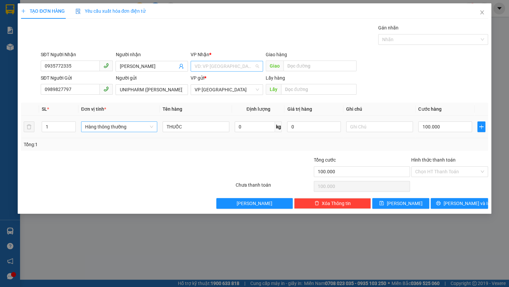
click at [227, 65] on input "search" at bounding box center [225, 66] width 60 height 10
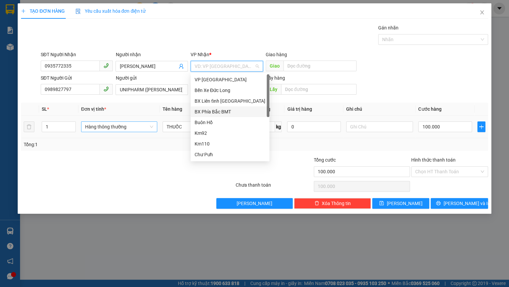
drag, startPoint x: 225, startPoint y: 112, endPoint x: 219, endPoint y: 112, distance: 6.0
click at [225, 112] on div "BX Phía Bắc BMT" at bounding box center [230, 111] width 71 height 7
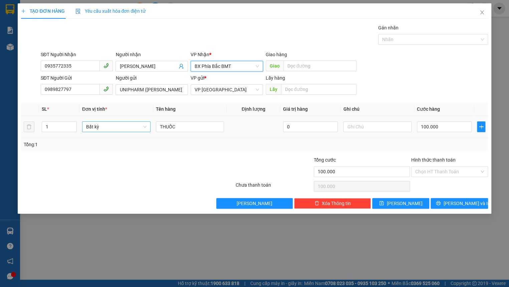
click at [107, 125] on span "Bất kỳ" at bounding box center [116, 127] width 60 height 10
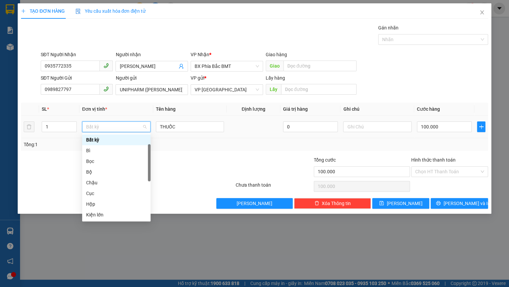
type input "T"
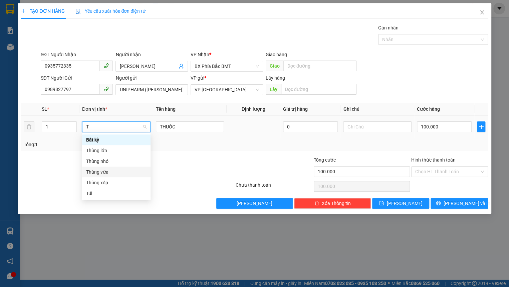
drag, startPoint x: 105, startPoint y: 174, endPoint x: 110, endPoint y: 173, distance: 5.0
click at [106, 174] on div "Thùng vừa" at bounding box center [116, 171] width 60 height 7
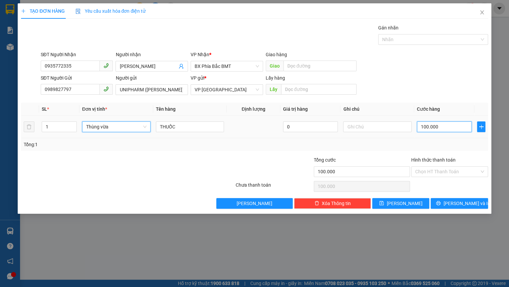
click at [434, 127] on input "100.000" at bounding box center [444, 126] width 55 height 11
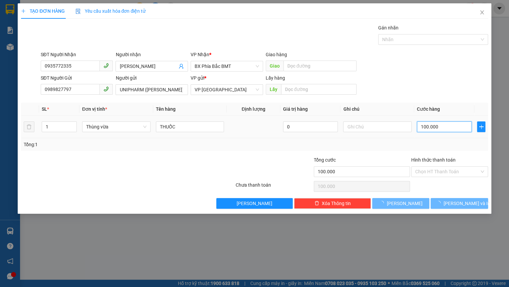
type input "0"
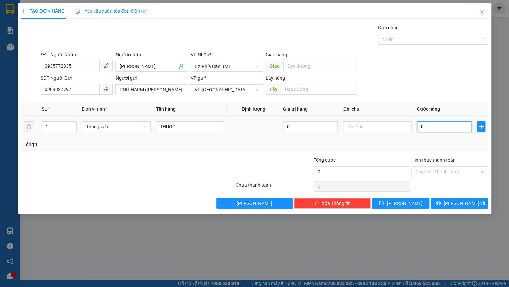
type input "5"
type input "05"
type input "50"
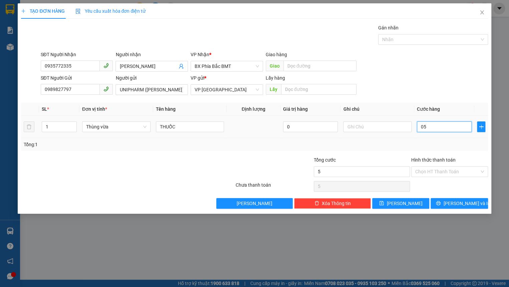
type input "050"
type input "500"
type input "0.500"
type input "5.000"
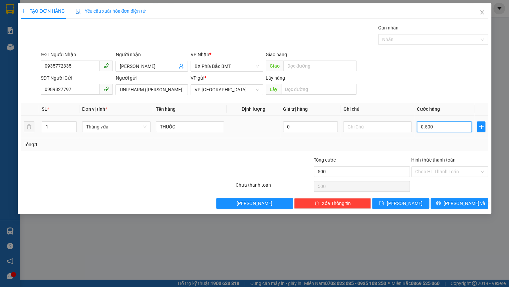
type input "5.000"
type input "05.000"
type input "50.000"
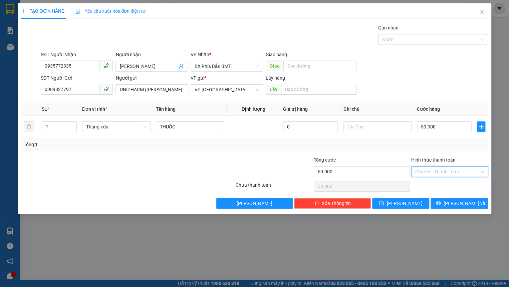
click at [443, 171] on input "Hình thức thanh toán" at bounding box center [447, 171] width 64 height 10
click at [440, 184] on div "Tại văn phòng" at bounding box center [449, 184] width 69 height 7
type input "0"
click at [450, 207] on button "[PERSON_NAME] và In" at bounding box center [459, 203] width 57 height 11
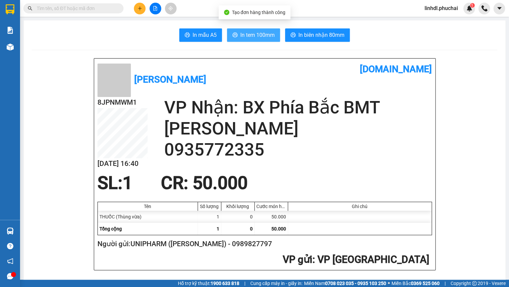
click at [245, 33] on span "In tem 100mm" at bounding box center [257, 35] width 34 height 8
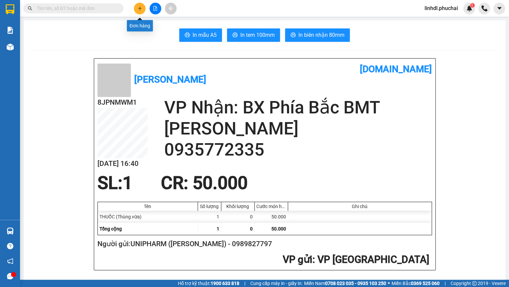
click at [140, 11] on button at bounding box center [140, 9] width 12 height 12
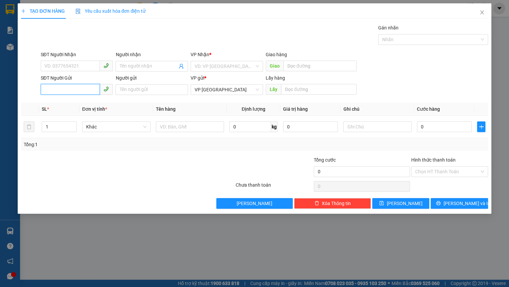
click at [65, 91] on input "SĐT Người Gửi" at bounding box center [70, 89] width 59 height 11
type input "0392605366"
click at [87, 104] on div "0392605366 - trung" at bounding box center [77, 102] width 64 height 7
type input "0824999986"
type input "Dương"
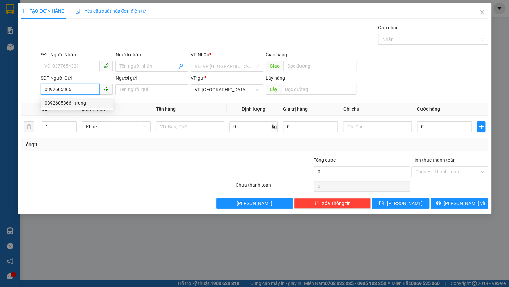
type input "trung"
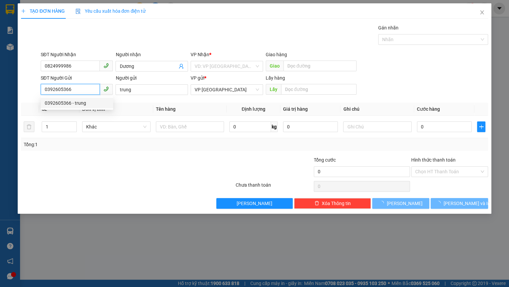
type input "50.000"
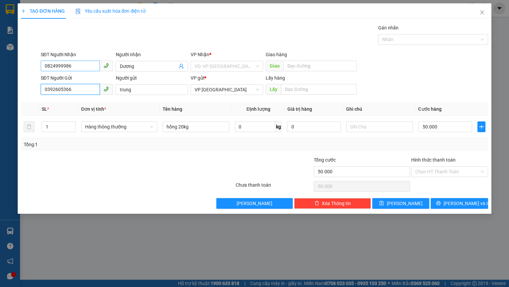
type input "0392605366"
click at [77, 62] on input "0824999986" at bounding box center [70, 65] width 59 height 11
type input "0779487037"
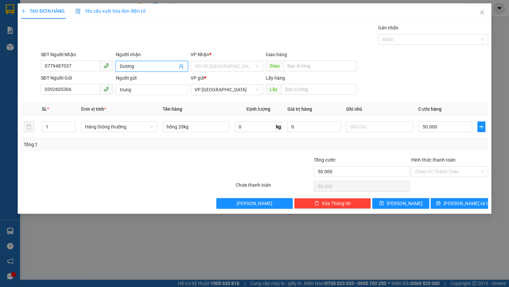
click at [139, 66] on input "Dương" at bounding box center [149, 65] width 58 height 7
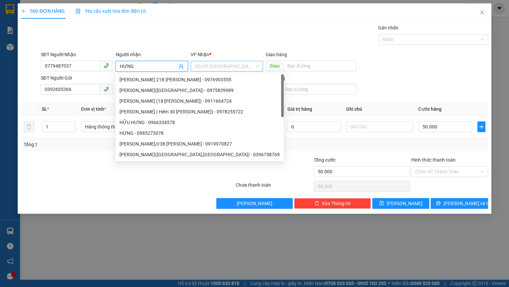
type input "HƯNG"
click at [228, 64] on input "search" at bounding box center [225, 66] width 60 height 10
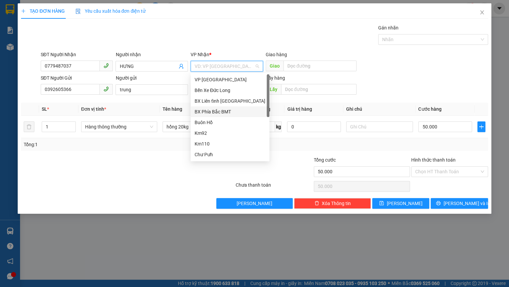
click at [230, 111] on div "BX Phía Bắc BMT" at bounding box center [230, 111] width 71 height 7
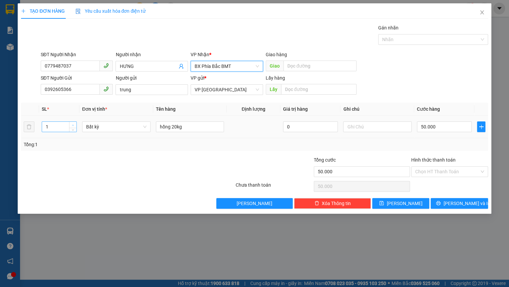
type input "2"
drag, startPoint x: 72, startPoint y: 124, endPoint x: 100, endPoint y: 124, distance: 27.7
click at [73, 124] on icon "up" at bounding box center [73, 124] width 2 height 2
click at [101, 124] on span "Bất kỳ" at bounding box center [116, 127] width 60 height 10
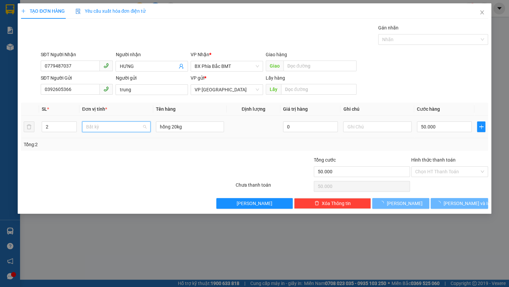
type input "0"
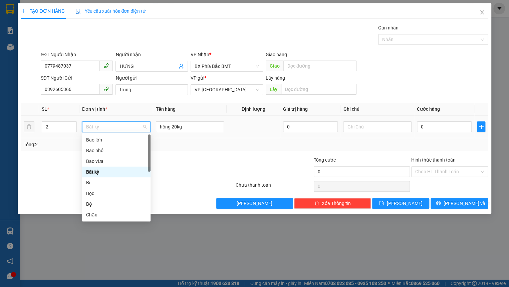
type input "T"
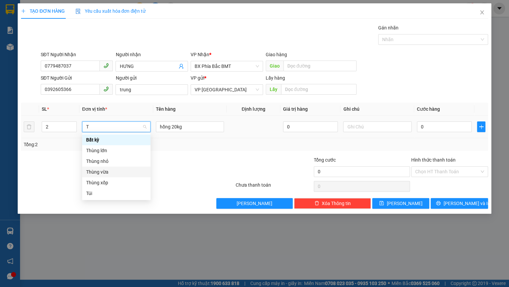
click at [115, 171] on div "Thùng vừa" at bounding box center [116, 171] width 60 height 7
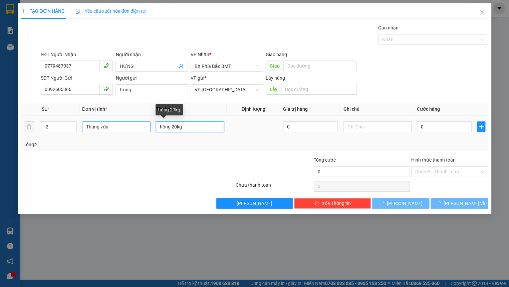
click at [187, 125] on input "hồng 20kg" at bounding box center [190, 126] width 68 height 11
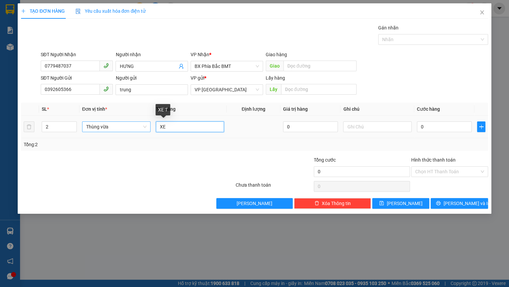
type input "X"
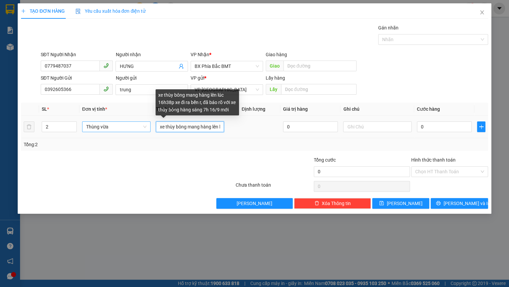
click at [179, 129] on input "xe thùy bông mang hàng lên lúc 16h38p xe đi ra bến r, đã báo rõ với xe thùy bôn…" at bounding box center [190, 126] width 68 height 11
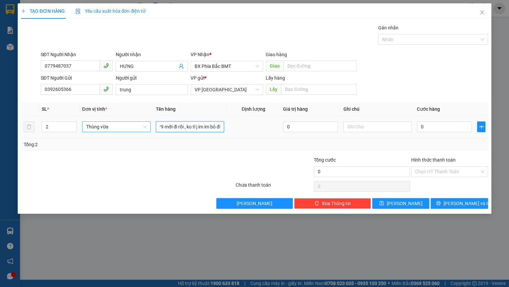
scroll to position [0, 211]
type input "xe thùy bông mang hàng lên lúc 16h38p xe đi ra bến r, đã báo rõ với xe thùy bôn…"
click at [440, 129] on input "0" at bounding box center [444, 126] width 55 height 11
type input "1"
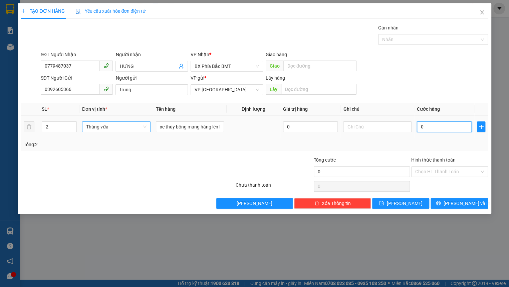
type input "1"
type input "10"
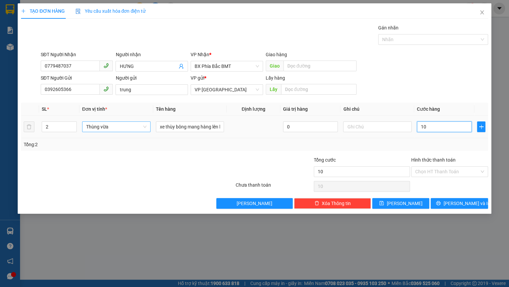
type input "100"
type input "1.000"
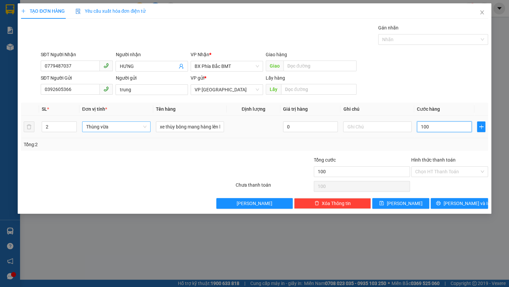
type input "1.000"
type input "10.000"
type input "100.000"
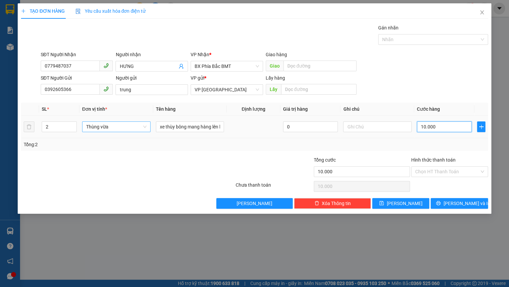
type input "100.000"
click at [456, 202] on span "[PERSON_NAME] và In" at bounding box center [466, 202] width 47 height 7
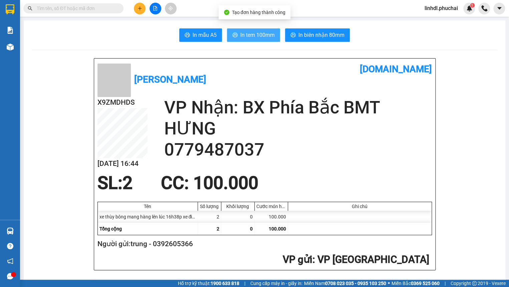
click at [247, 36] on span "In tem 100mm" at bounding box center [257, 35] width 34 height 8
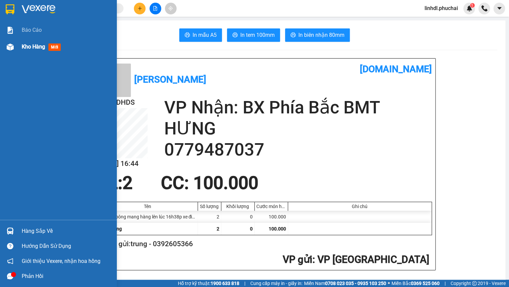
click at [12, 45] on img at bounding box center [10, 46] width 7 height 7
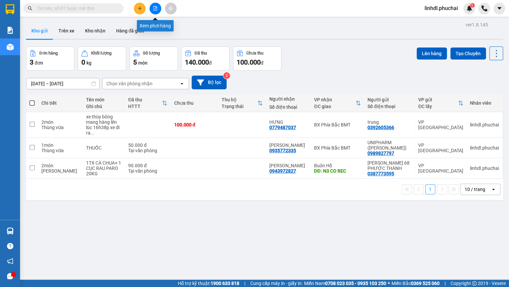
click at [157, 9] on icon "file-add" at bounding box center [156, 8] width 4 height 5
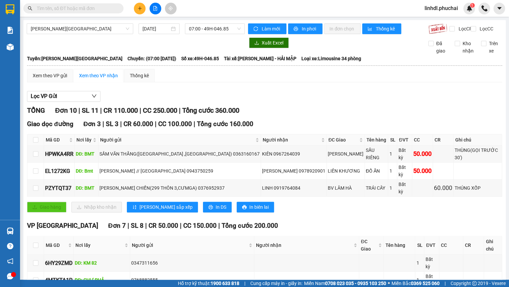
click at [53, 32] on span "[PERSON_NAME][GEOGRAPHIC_DATA]" at bounding box center [80, 29] width 99 height 10
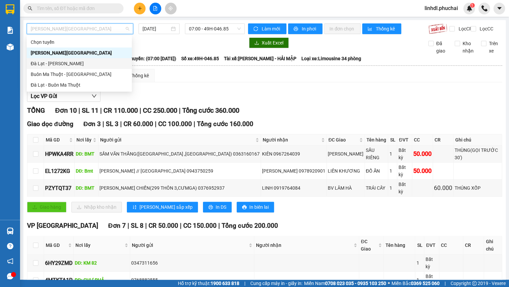
click at [58, 60] on div "Đà Lạt - [PERSON_NAME]" at bounding box center [79, 63] width 97 height 7
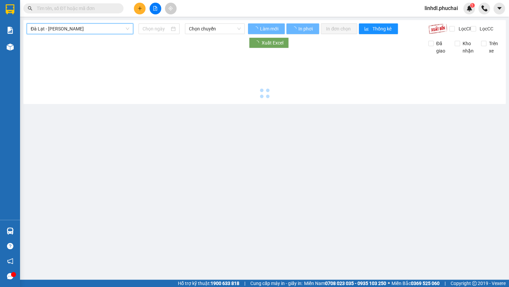
type input "[DATE]"
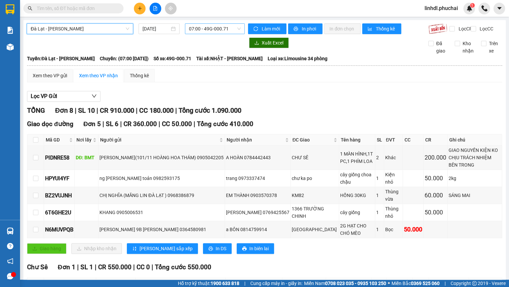
click at [201, 28] on span "07:00 - 49G-000.71" at bounding box center [215, 29] width 52 height 10
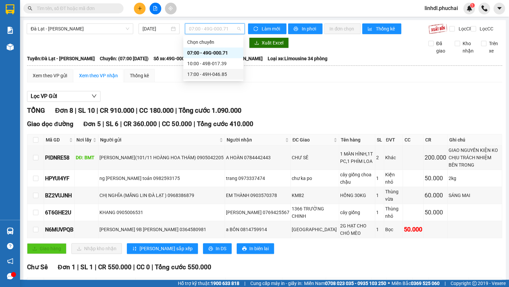
click at [206, 70] on div "17:00 - 49H-046.85" at bounding box center [213, 73] width 52 height 7
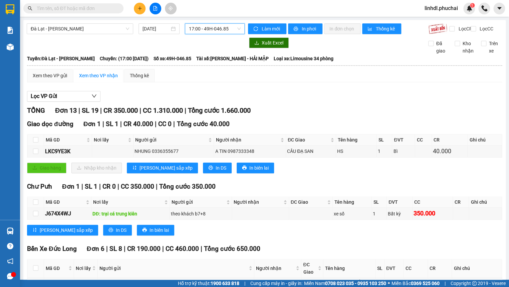
click at [456, 13] on div "linhdl.phuchai 1" at bounding box center [447, 9] width 56 height 12
click at [435, 10] on span "linhdl.phuchai" at bounding box center [441, 8] width 44 height 8
click at [439, 22] on span "Đăng xuất" at bounding box center [444, 20] width 30 height 7
